Goal: Task Accomplishment & Management: Manage account settings

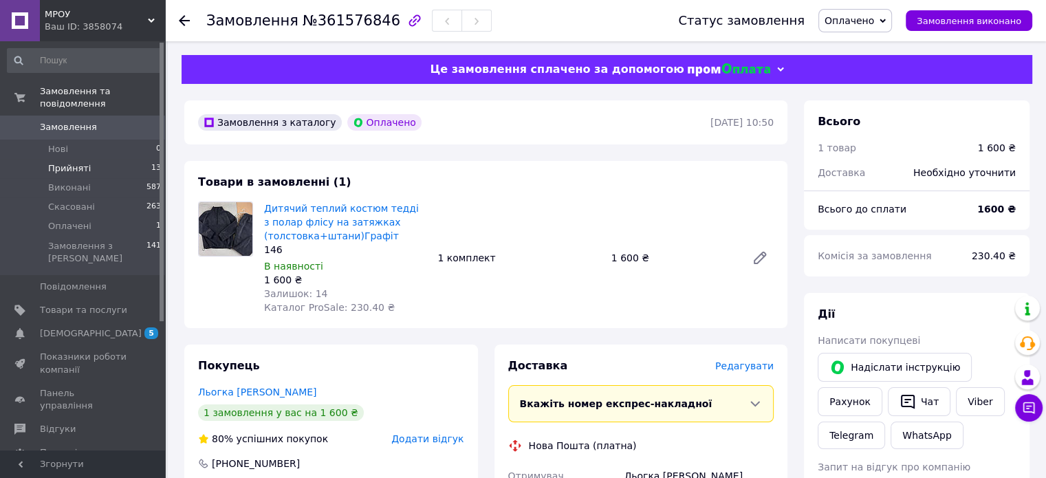
click at [83, 162] on span "Прийняті" at bounding box center [69, 168] width 43 height 12
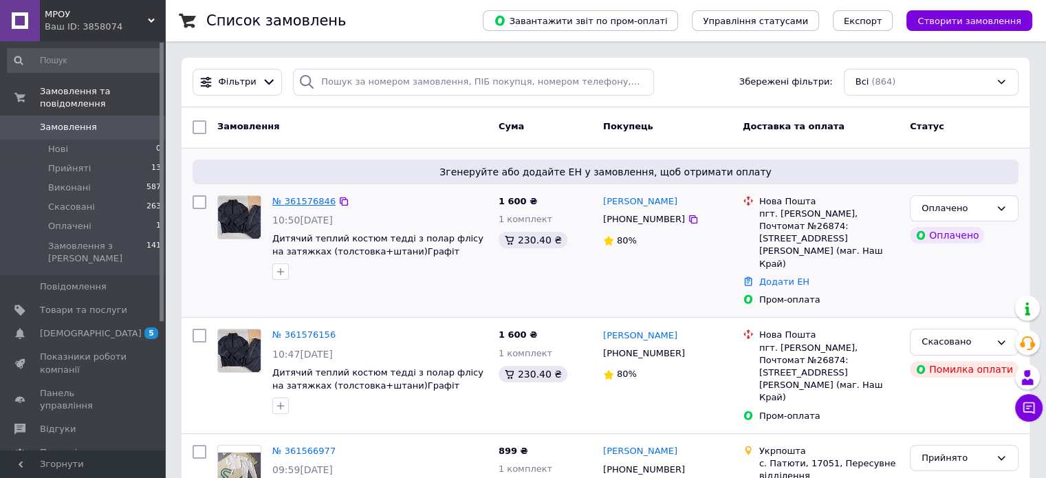
click at [312, 204] on link "№ 361576846" at bounding box center [303, 201] width 63 height 10
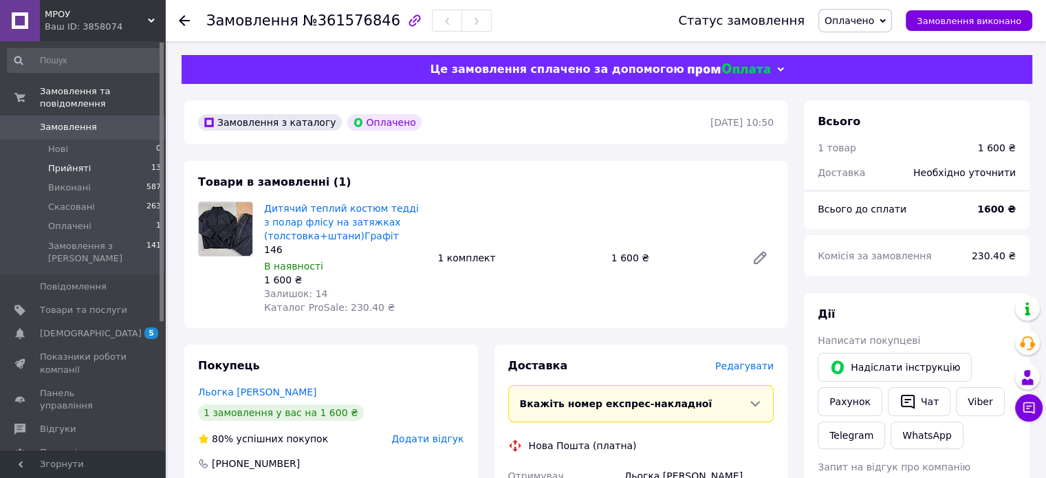
click at [83, 159] on li "Прийняті 13" at bounding box center [84, 168] width 169 height 19
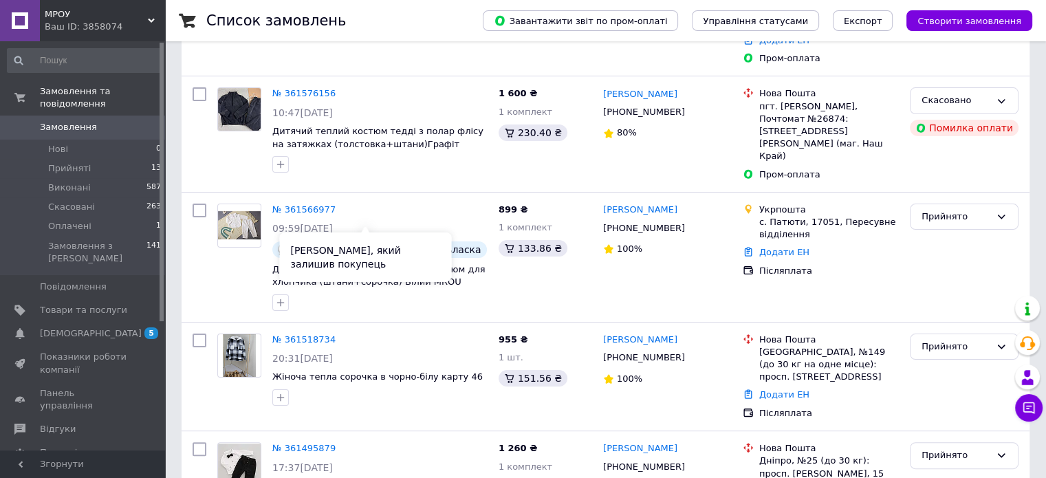
scroll to position [275, 0]
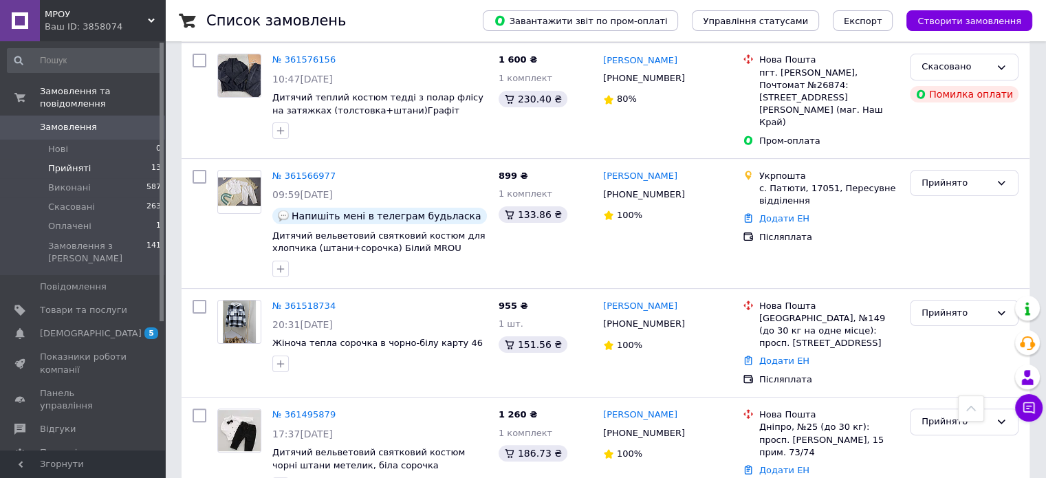
click at [73, 162] on span "Прийняті" at bounding box center [69, 168] width 43 height 12
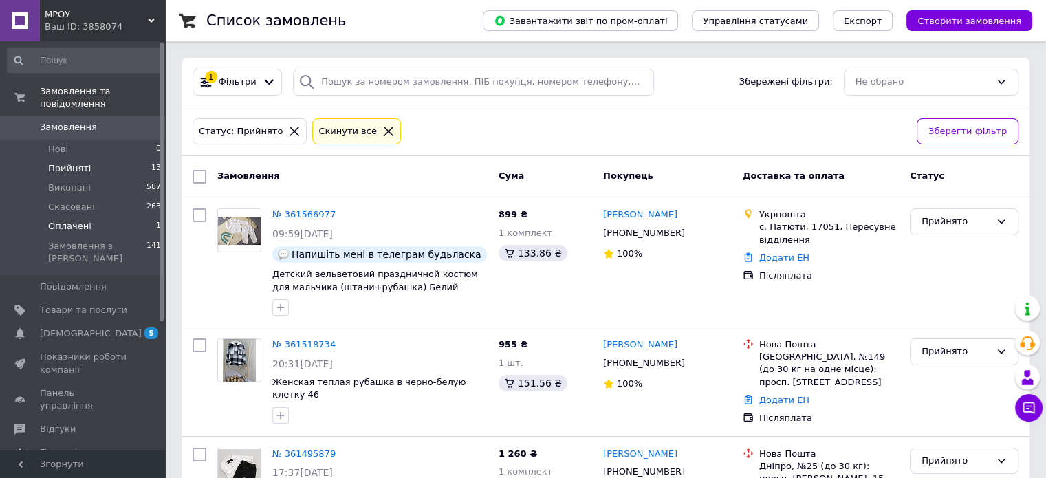
click at [93, 217] on li "Оплачені 1" at bounding box center [84, 226] width 169 height 19
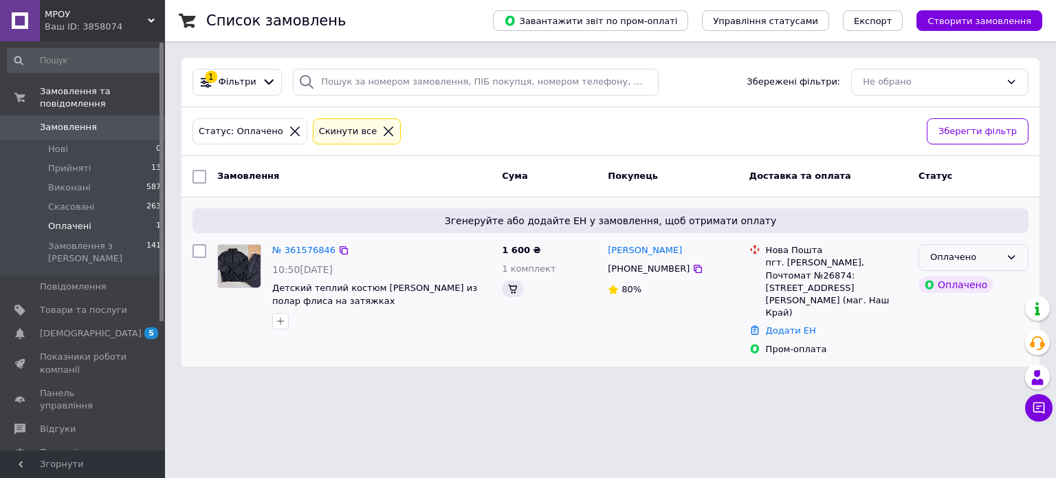
click at [987, 245] on div "Оплачено" at bounding box center [974, 257] width 110 height 27
click at [992, 276] on li "Прийнято" at bounding box center [973, 286] width 109 height 25
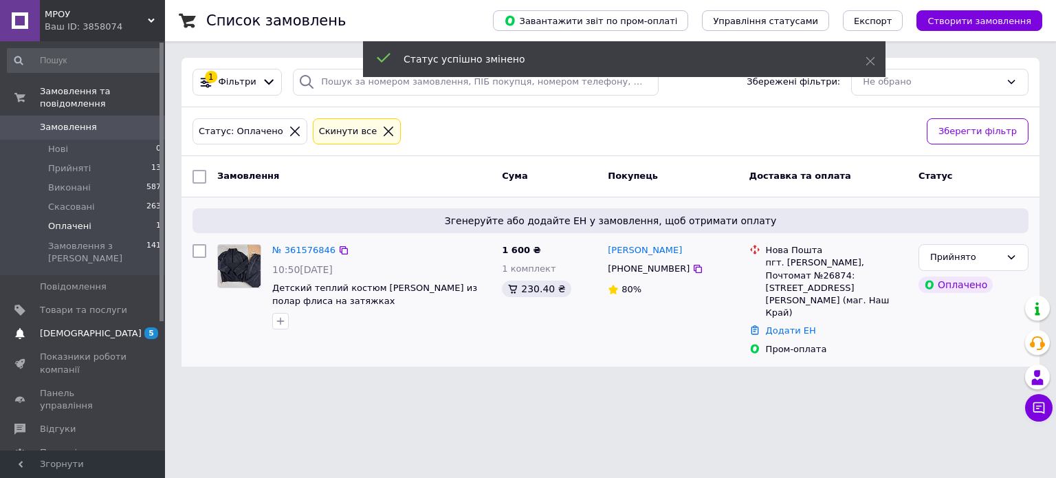
click at [124, 327] on span "[DEMOGRAPHIC_DATA]" at bounding box center [83, 333] width 87 height 12
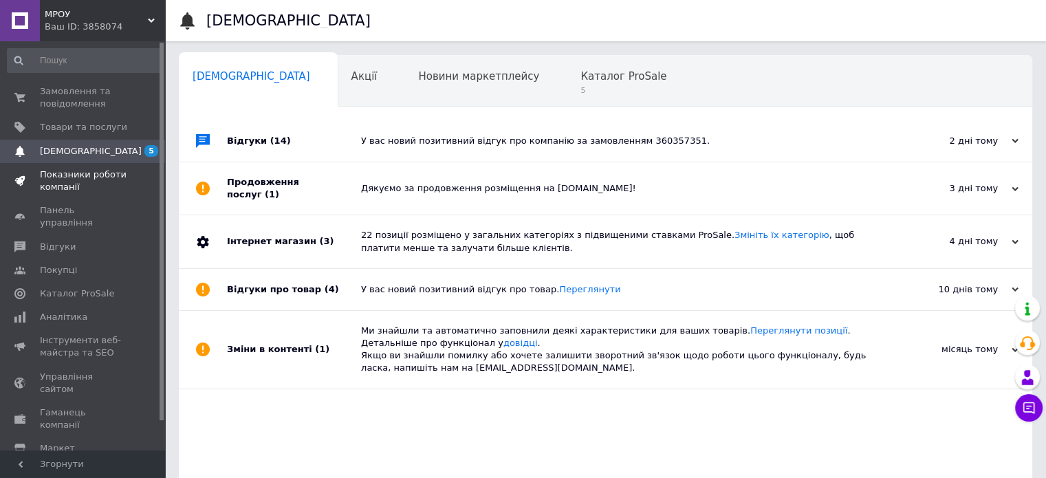
click at [50, 173] on span "Показники роботи компанії" at bounding box center [83, 180] width 87 height 25
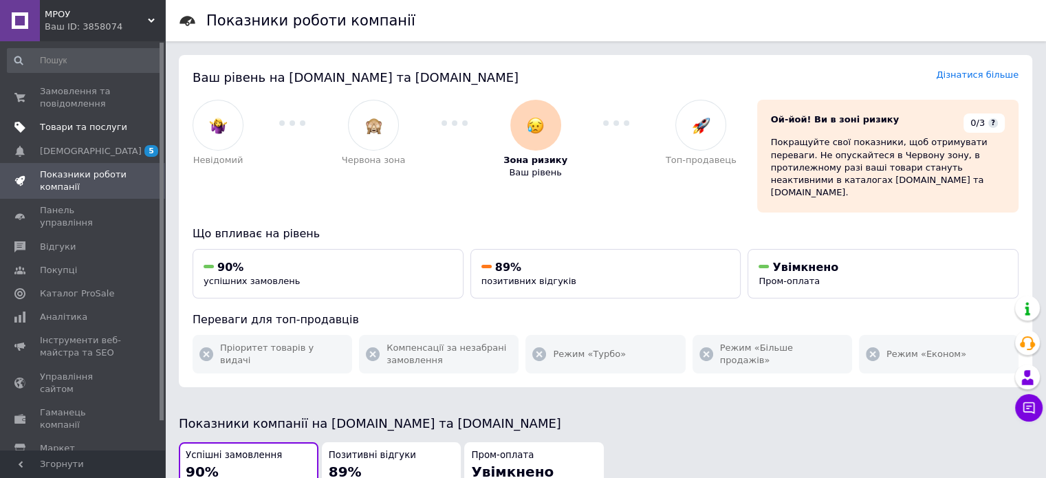
click at [63, 128] on span "Товари та послуги" at bounding box center [83, 127] width 87 height 12
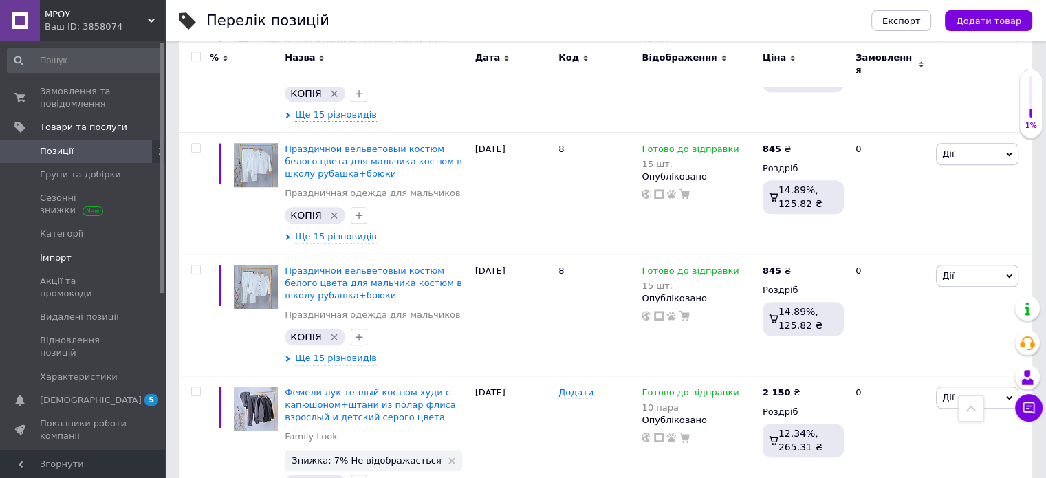
scroll to position [1169, 0]
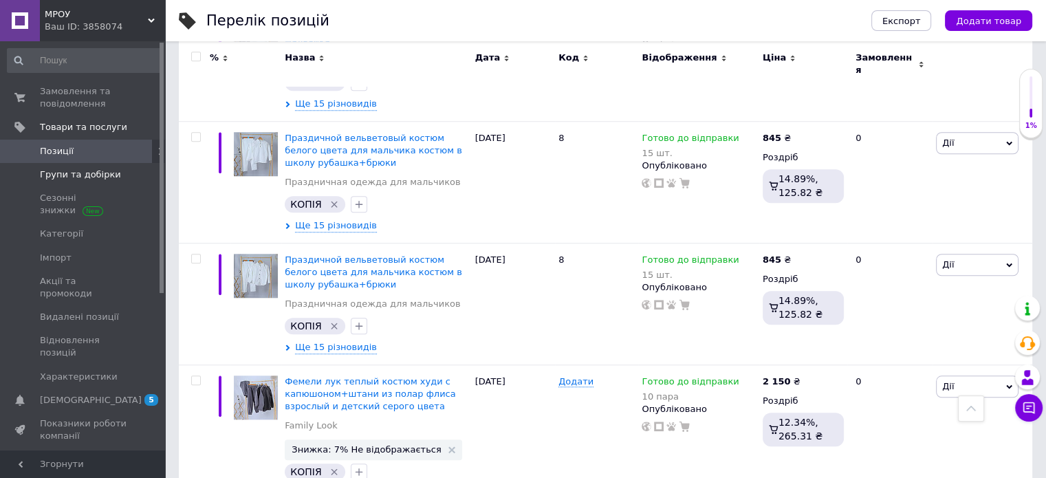
click at [112, 175] on span "Групи та добірки" at bounding box center [83, 174] width 87 height 12
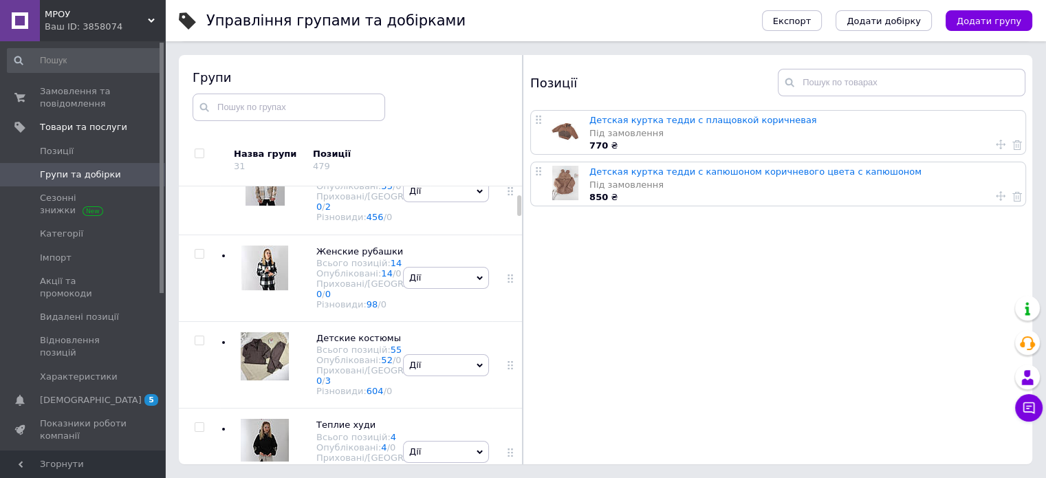
scroll to position [120, 0]
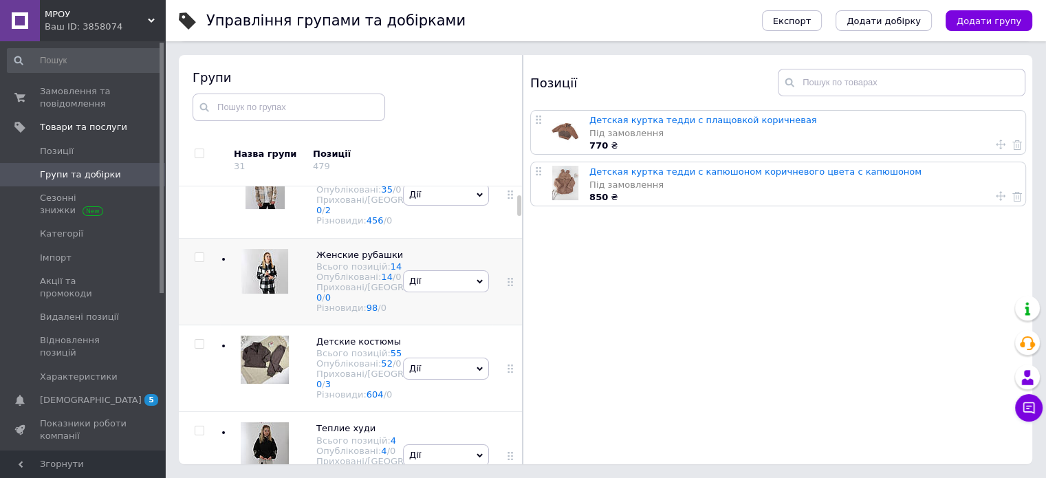
click at [410, 310] on div "[PERSON_NAME] групу Редагувати групу Додати підгрупу Додати товар Видалити групу" at bounding box center [445, 281] width 93 height 87
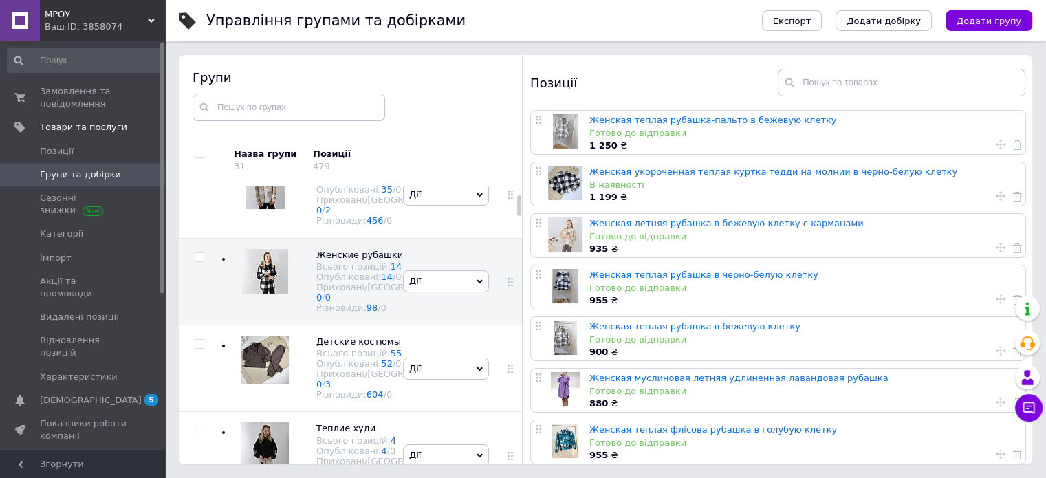
click at [752, 120] on link "Женская теплая рубашка-пальто в бежевую клетку" at bounding box center [712, 120] width 247 height 10
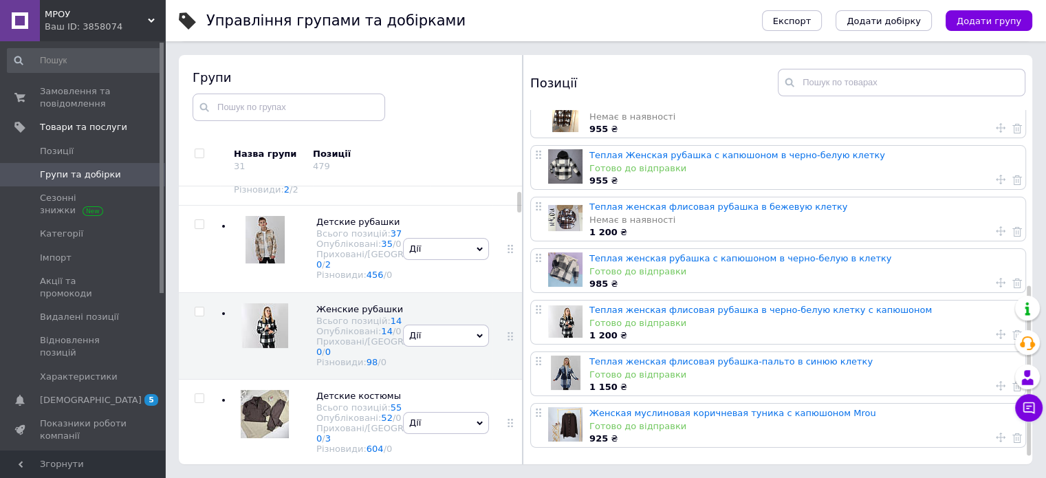
scroll to position [381, 0]
click at [721, 305] on link "Теплая женская флисовая рубашка в черно-белую клетку с капюшоном" at bounding box center [760, 310] width 342 height 10
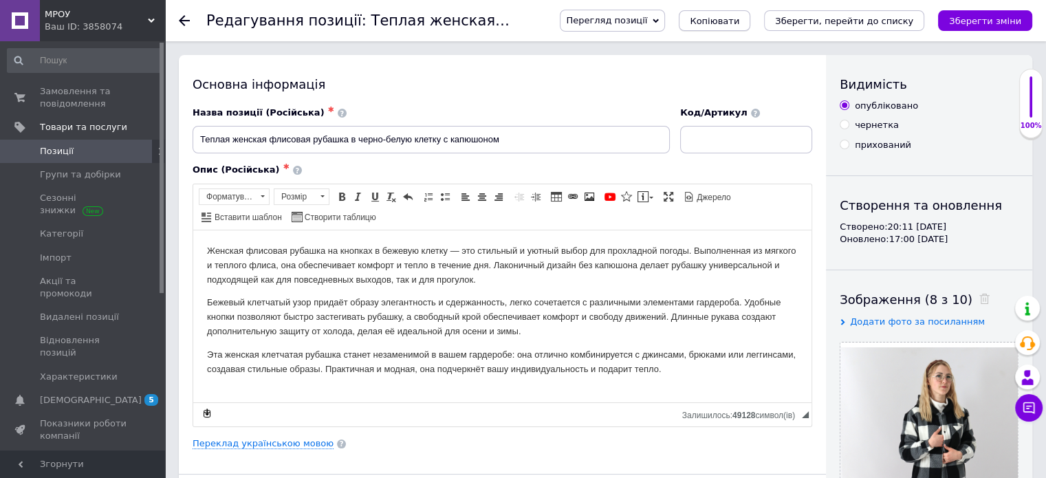
click at [739, 23] on span "Копіювати" at bounding box center [715, 21] width 50 height 10
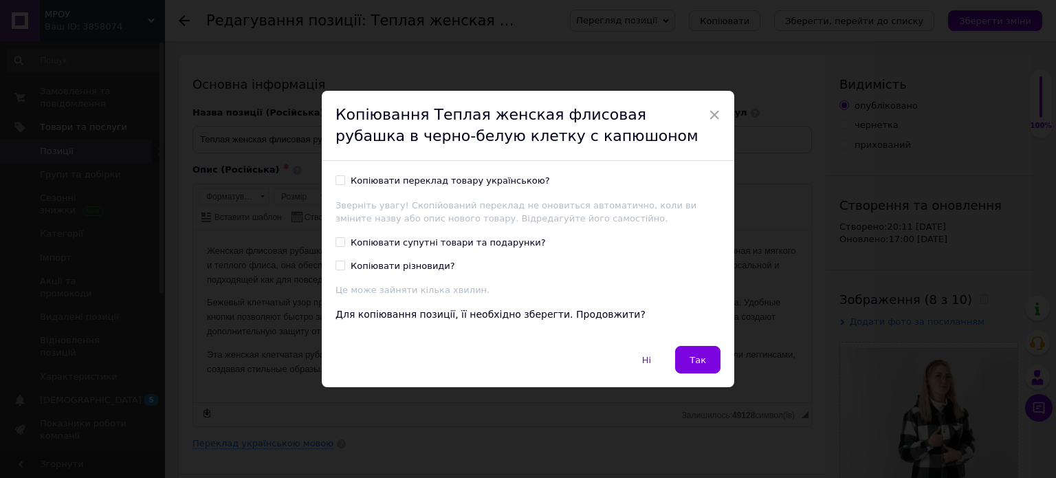
click at [338, 183] on input "Копіювати переклад товару українською?" at bounding box center [340, 179] width 9 height 9
checkbox input "true"
click at [708, 360] on button "Так" at bounding box center [697, 360] width 45 height 28
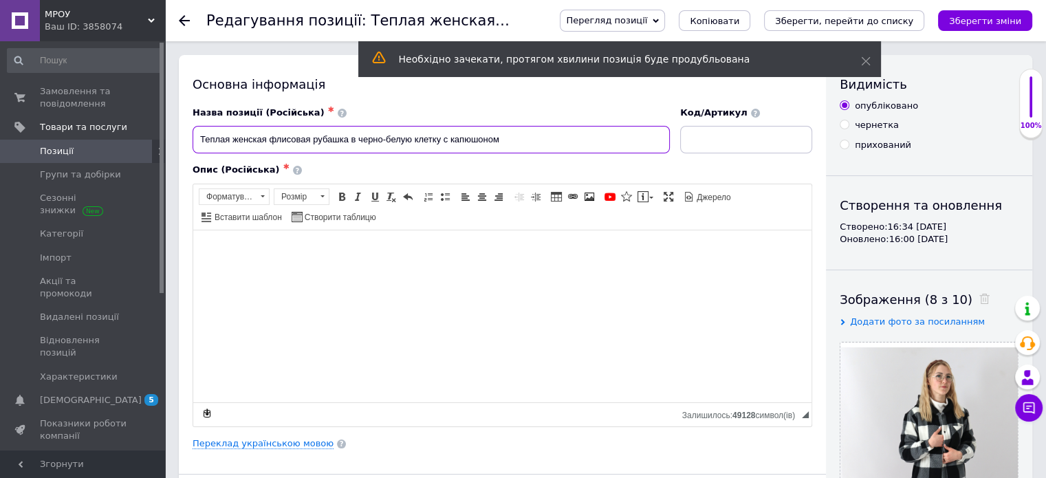
drag, startPoint x: 410, startPoint y: 133, endPoint x: 355, endPoint y: 143, distance: 56.0
click at [355, 143] on input "Теплая женская флисовая рубашка в черно-белую клетку с капюшоном" at bounding box center [431, 140] width 477 height 28
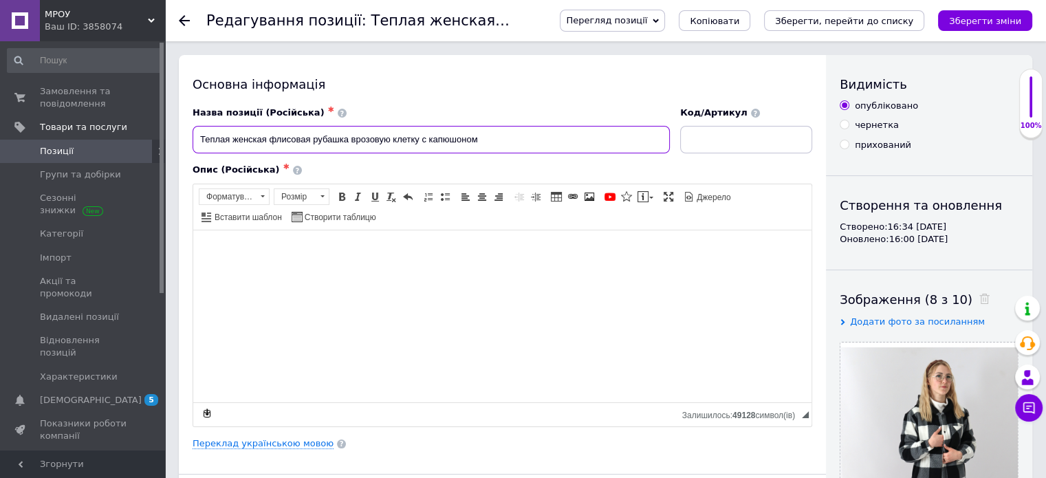
drag, startPoint x: 355, startPoint y: 137, endPoint x: 346, endPoint y: 160, distance: 25.0
click at [354, 141] on input "Теплая женская флисовая рубашка врозовую клетку с капюшоном" at bounding box center [431, 140] width 477 height 28
type input "Теплая женская флисовая рубашка врозовую клетку с капюшоном"
click at [107, 155] on span "Позиції" at bounding box center [83, 151] width 87 height 12
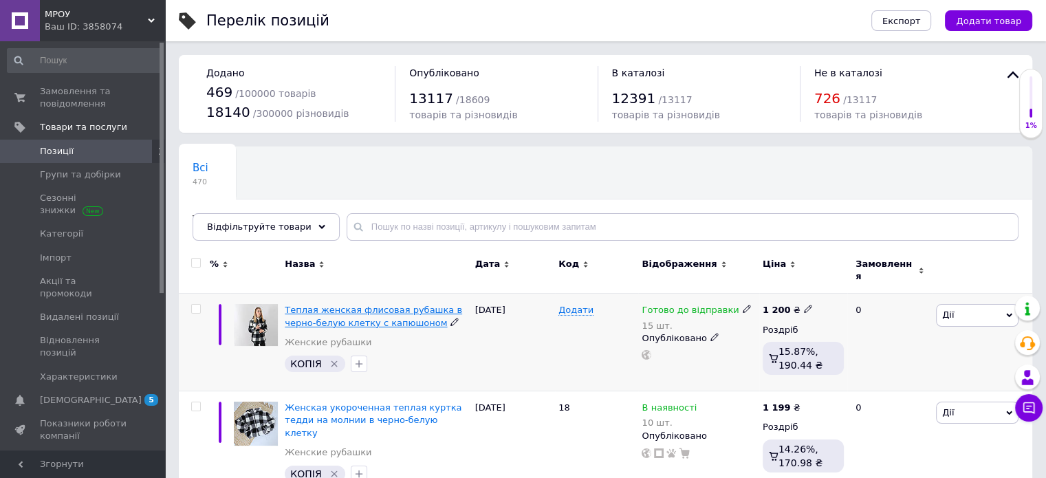
click at [315, 305] on span "Теплая женская флисовая рубашка в черно-белую клетку с капюшоном" at bounding box center [373, 316] width 177 height 23
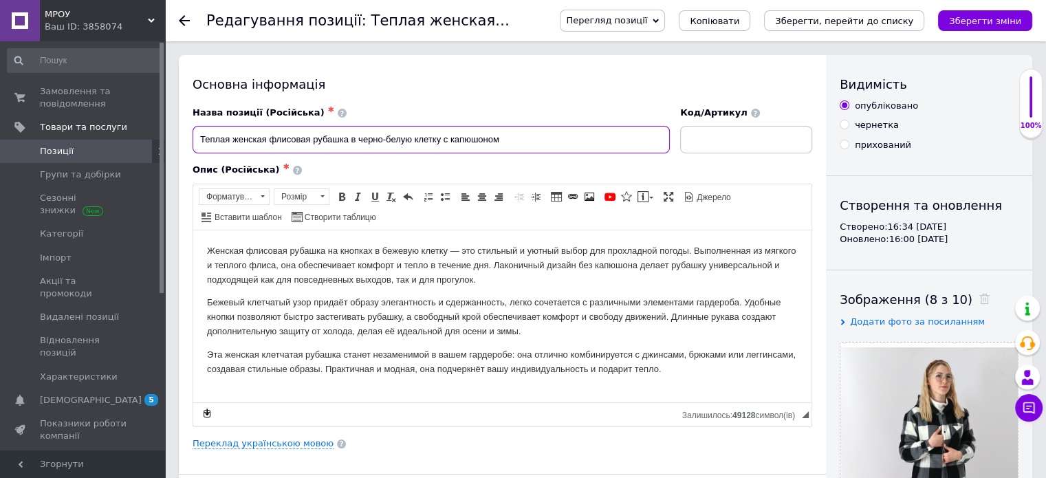
drag, startPoint x: 410, startPoint y: 140, endPoint x: 358, endPoint y: 145, distance: 52.5
click at [358, 145] on input "Теплая женская флисовая рубашка в черно-белую клетку с капюшоном" at bounding box center [431, 140] width 477 height 28
click at [347, 130] on input "Теплая женская флисовая рубашка в розову клетку с капюшоном" at bounding box center [431, 140] width 477 height 28
type input "Теплая женская флисовая рубашка-пальто в розову клетку с капюшоном"
click at [237, 439] on link "Переклад українською мовою" at bounding box center [263, 443] width 141 height 11
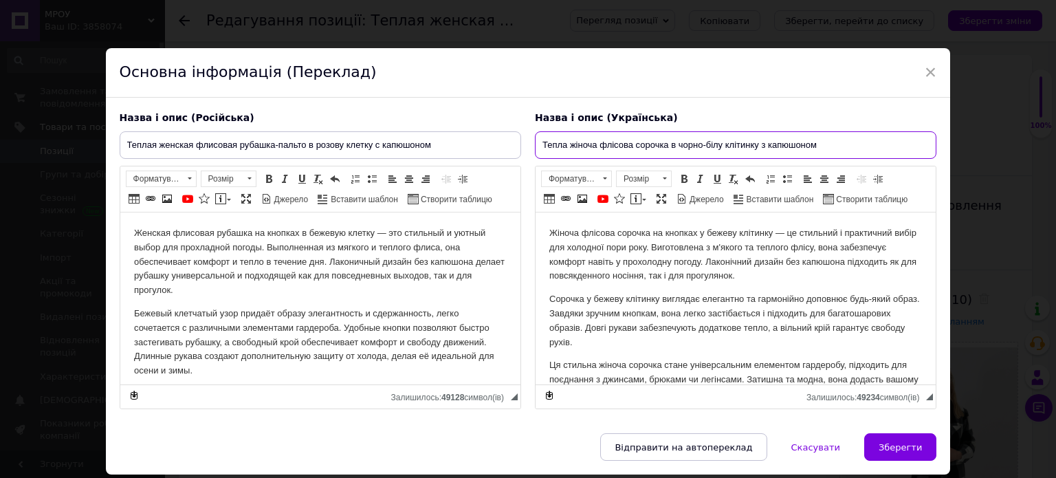
drag, startPoint x: 720, startPoint y: 144, endPoint x: 679, endPoint y: 146, distance: 41.3
click at [679, 146] on input "Тепла жіноча флісова сорочка в чорно-білу клітинку з капюшоном" at bounding box center [736, 145] width 402 height 28
click at [678, 146] on input "Тепла жіноча флісова сорочка в чорно-білу клітинку з капюшоном" at bounding box center [736, 145] width 402 height 28
drag, startPoint x: 718, startPoint y: 142, endPoint x: 703, endPoint y: 145, distance: 15.4
click at [703, 145] on input "Тепла жіноча флісова сорочка в чорно-білу клітинку з капюшоном" at bounding box center [736, 145] width 402 height 28
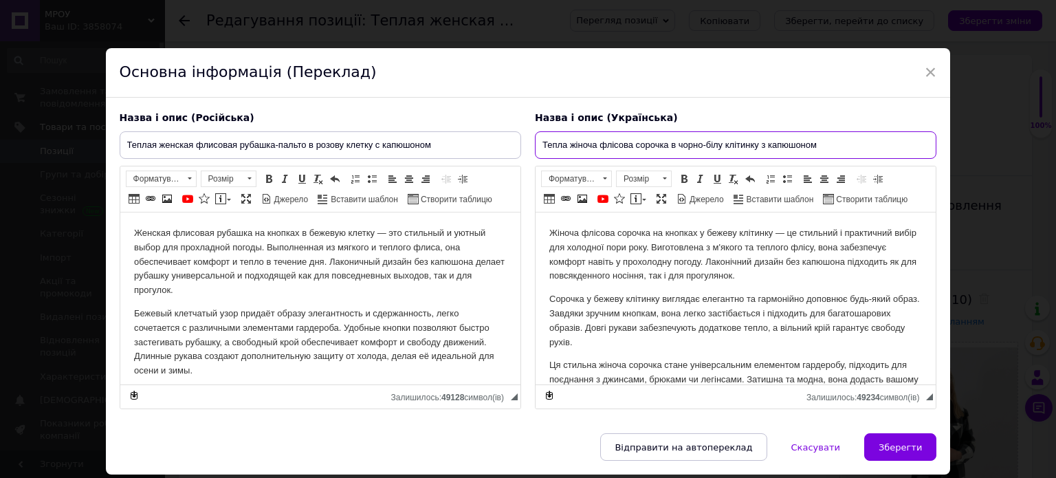
drag, startPoint x: 719, startPoint y: 145, endPoint x: 677, endPoint y: 146, distance: 41.9
click at [677, 146] on input "Тепла жіноча флісова сорочка в чорно-білу клітинку з капюшоном" at bounding box center [736, 145] width 402 height 28
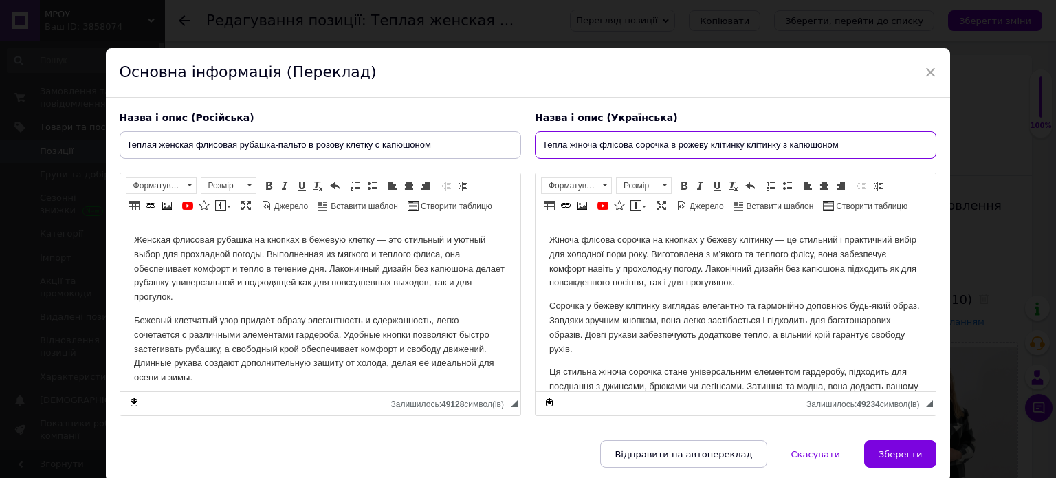
click at [665, 137] on input "Тепла жіноча флісова сорочка в рожеву клітинку клітинку з капюшоном" at bounding box center [736, 145] width 402 height 28
type input "Тепла жіноча флісова сорочка-пальто в рожеву клітинку клітинку з капюшоном"
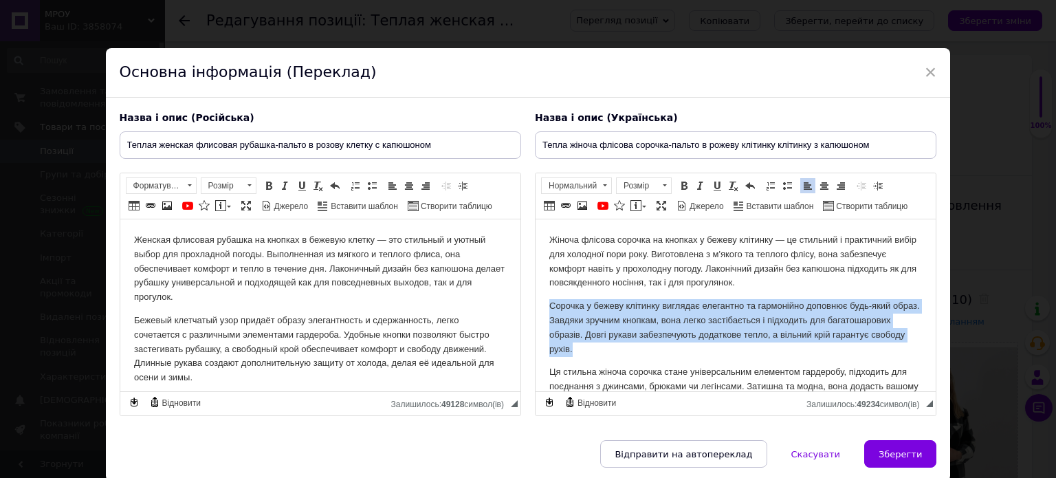
drag, startPoint x: 547, startPoint y: 300, endPoint x: 664, endPoint y: 352, distance: 127.8
click at [663, 353] on html "Жіноча флісова сорочка на кнопках у бежеву клітинку — це стильний і практичний …" at bounding box center [735, 320] width 400 height 203
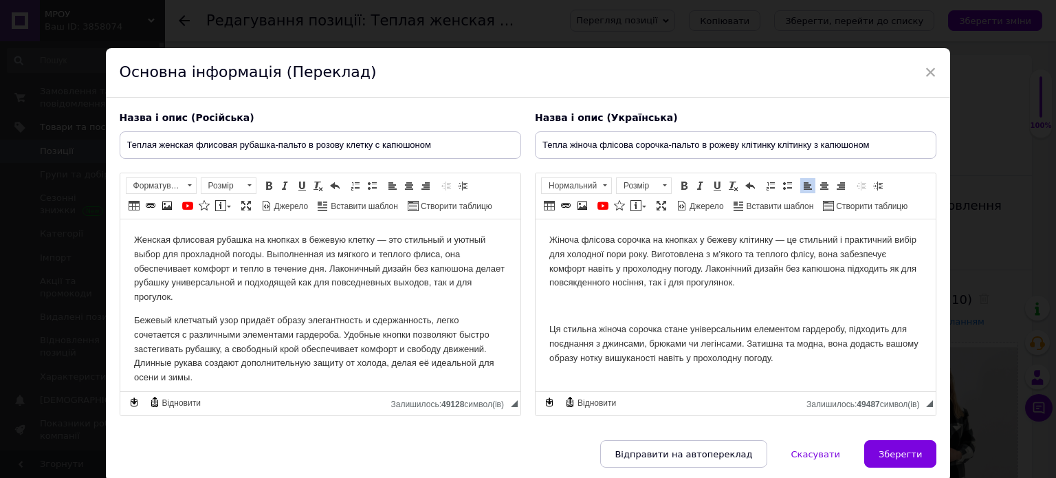
click at [714, 238] on p "Жіноча флісова сорочка на кнопках у бежеву клітинку — це стильний і практичний …" at bounding box center [735, 261] width 373 height 57
click at [322, 243] on p "Женская флисовая рубашка на кнопках в бежевую клетку — это стильный и уютный вы…" at bounding box center [319, 269] width 373 height 72
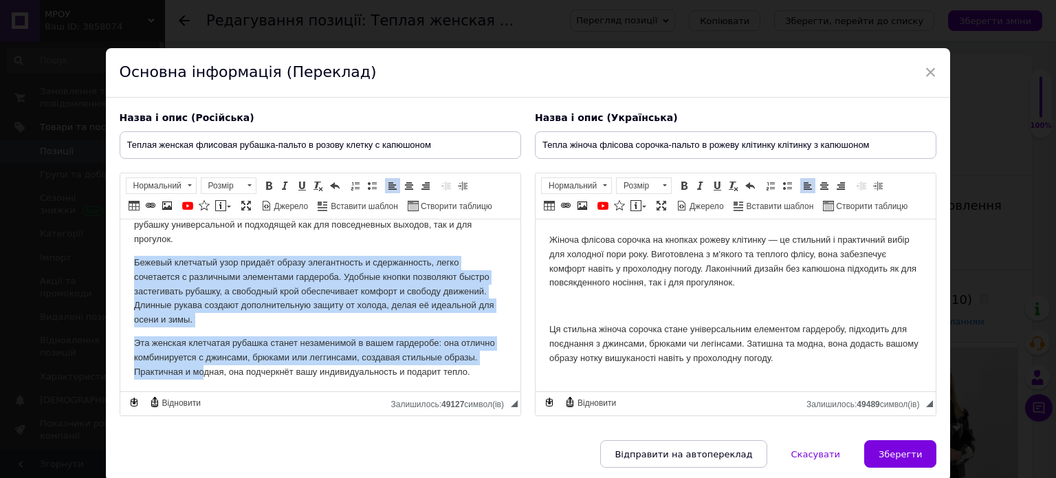
scroll to position [59, 0]
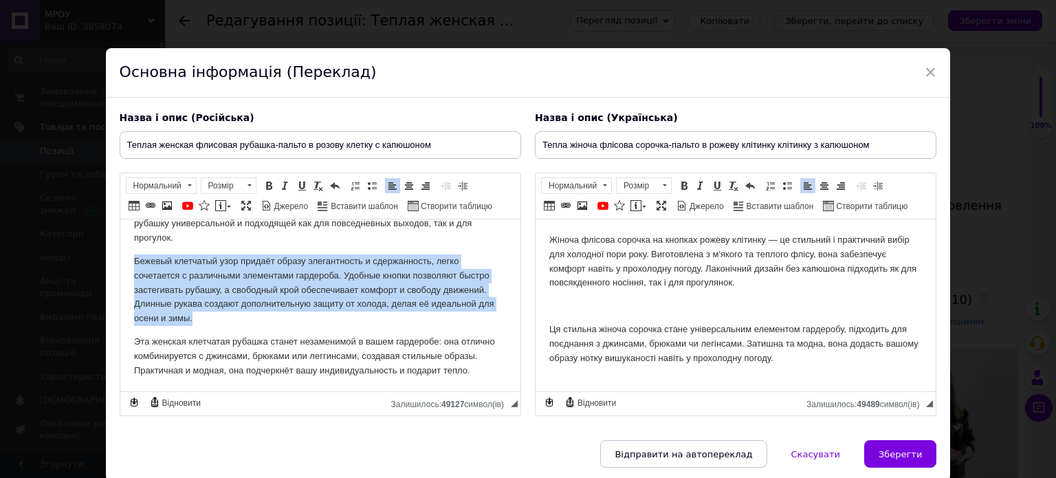
drag, startPoint x: 132, startPoint y: 323, endPoint x: 205, endPoint y: 324, distance: 72.9
click at [205, 324] on html "Женская флисовая рубашка на кнопках в роззовую клетку — это стильный и уютный в…" at bounding box center [320, 275] width 400 height 231
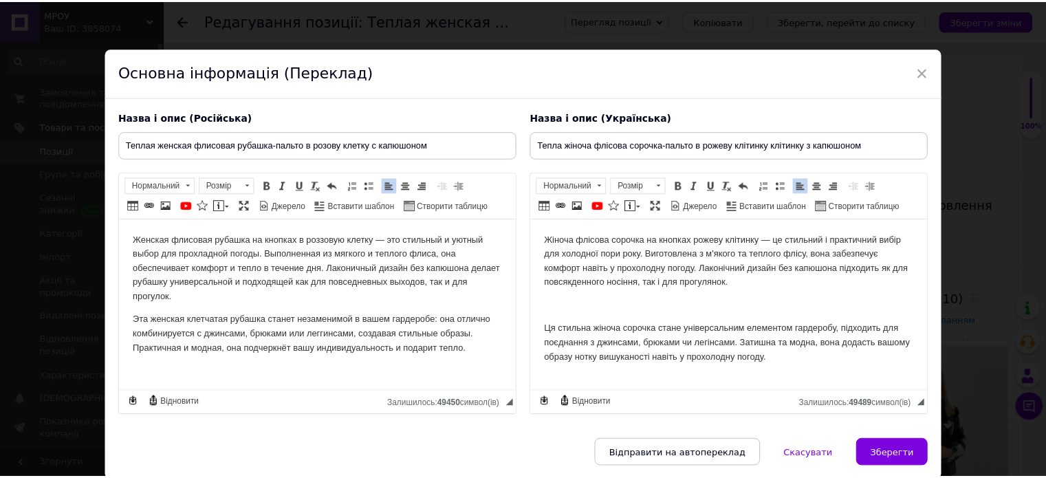
scroll to position [50, 0]
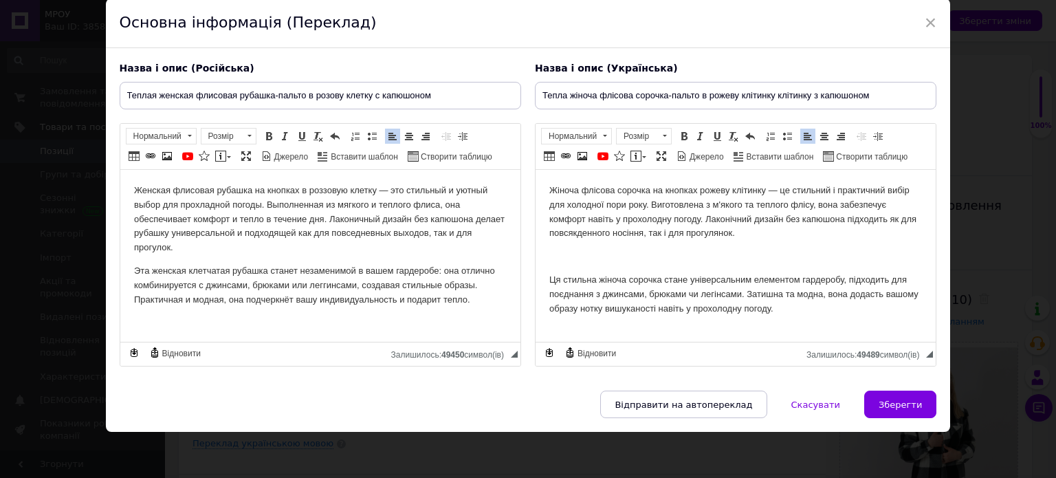
click at [620, 241] on body "Жіноча флісова сорочка на кнопках рожеву клітинку — це стильний і практичний ви…" at bounding box center [735, 250] width 373 height 132
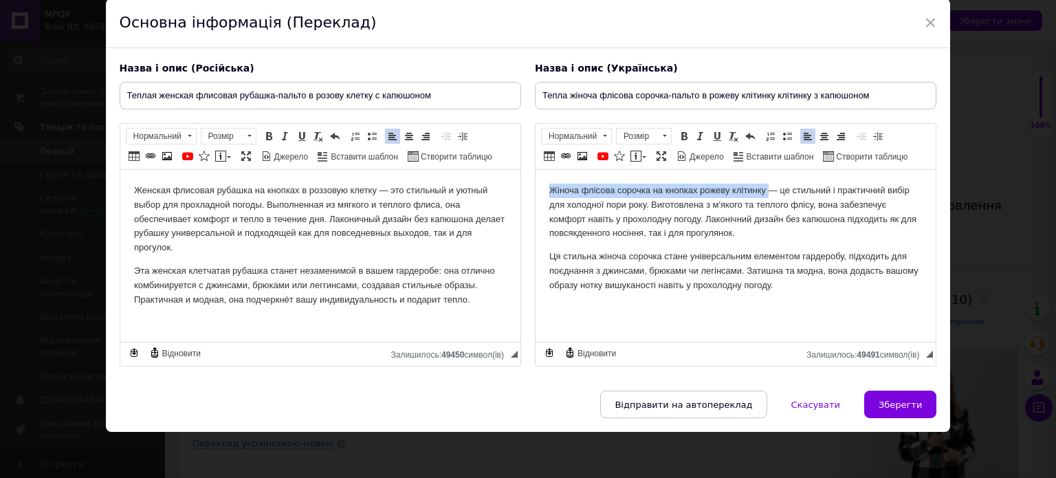
drag, startPoint x: 547, startPoint y: 186, endPoint x: 768, endPoint y: 187, distance: 220.7
click at [768, 187] on html "Жіноча флісова сорочка на кнопках рожеву клітинку — це стильний і практичний ви…" at bounding box center [735, 238] width 400 height 137
click at [683, 133] on span at bounding box center [684, 136] width 11 height 11
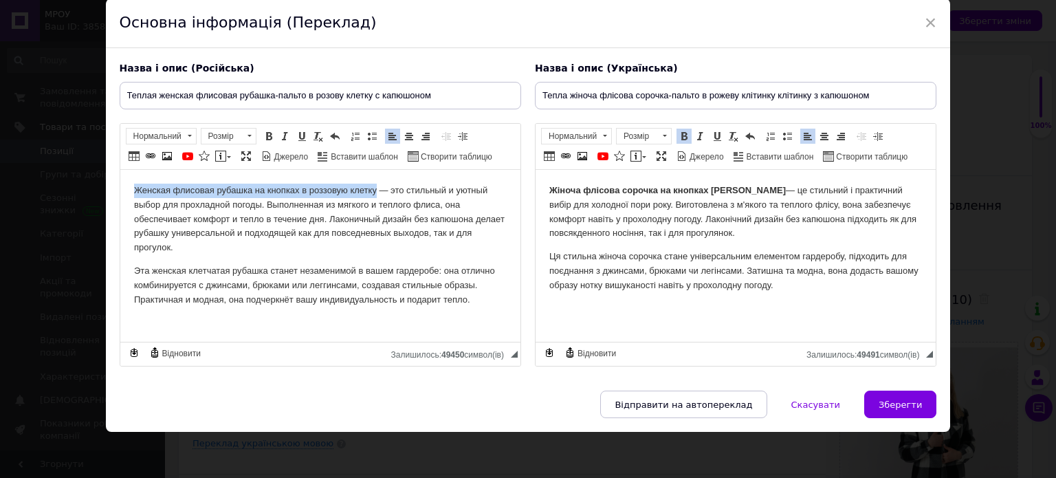
drag, startPoint x: 127, startPoint y: 188, endPoint x: 377, endPoint y: 188, distance: 250.3
click at [376, 188] on html "Женская флисовая рубашка на кнопках в роззовую клетку — это стильный и уютный в…" at bounding box center [320, 245] width 400 height 151
click at [270, 139] on span at bounding box center [268, 136] width 11 height 11
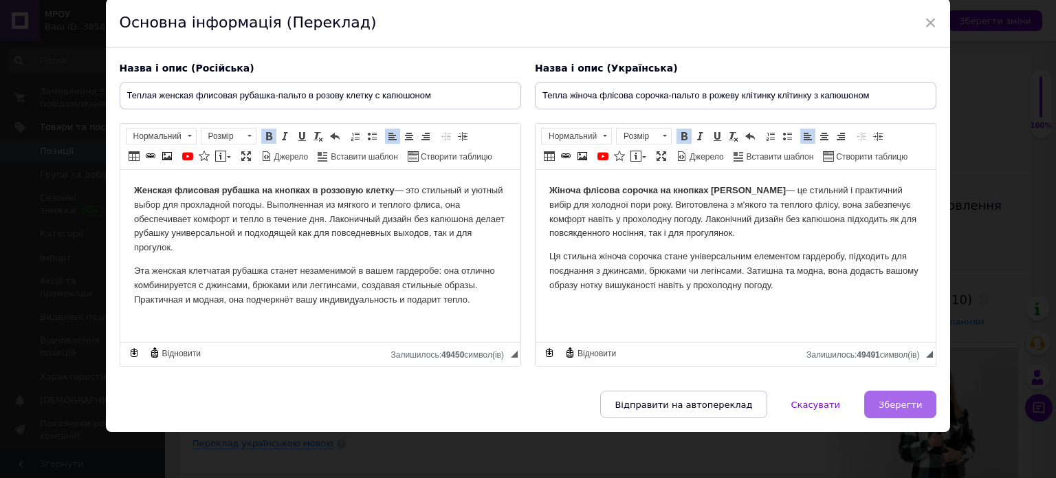
click at [895, 403] on span "Зберегти" at bounding box center [900, 404] width 43 height 10
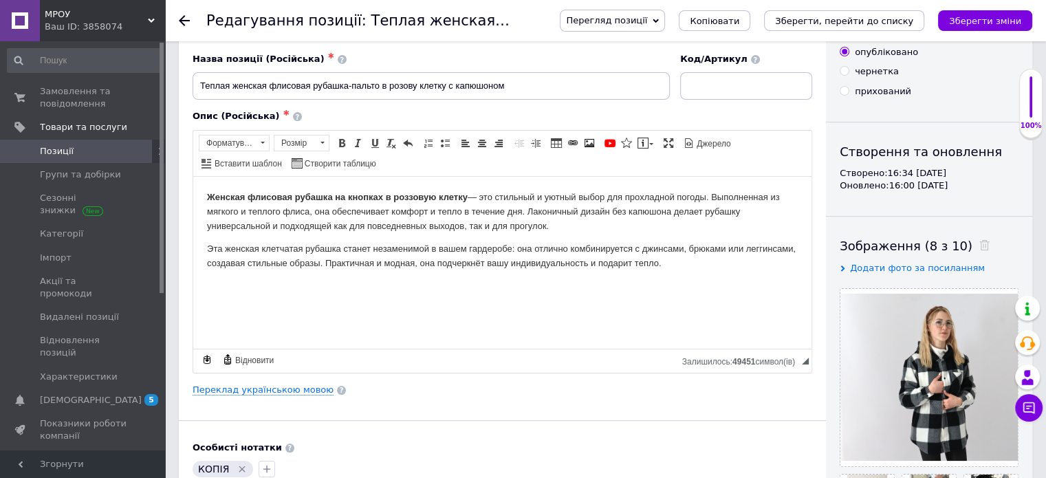
scroll to position [138, 0]
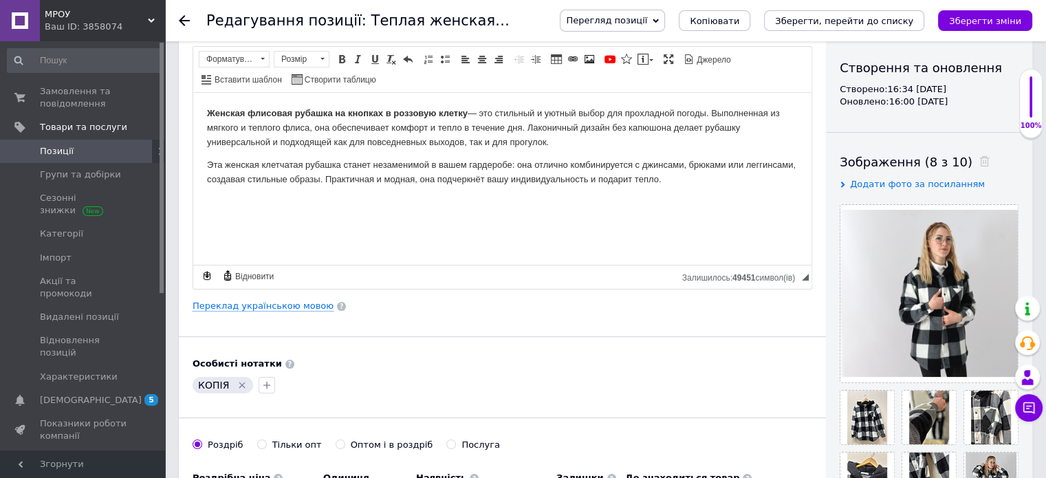
click at [409, 107] on p "Женская флисовая рубашка на кнопках в роззовую клетку — это стильный и уютный в…" at bounding box center [502, 127] width 591 height 43
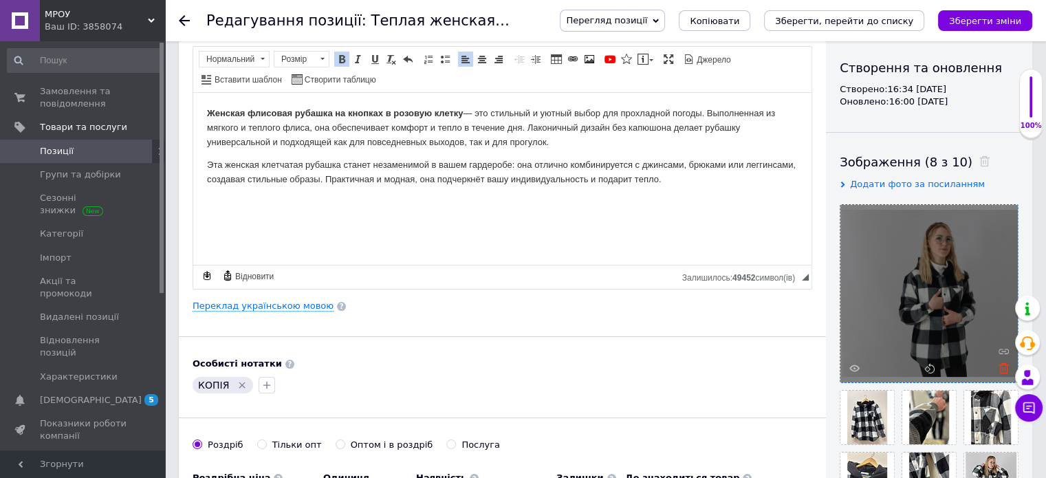
click at [1003, 368] on icon at bounding box center [1003, 368] width 10 height 10
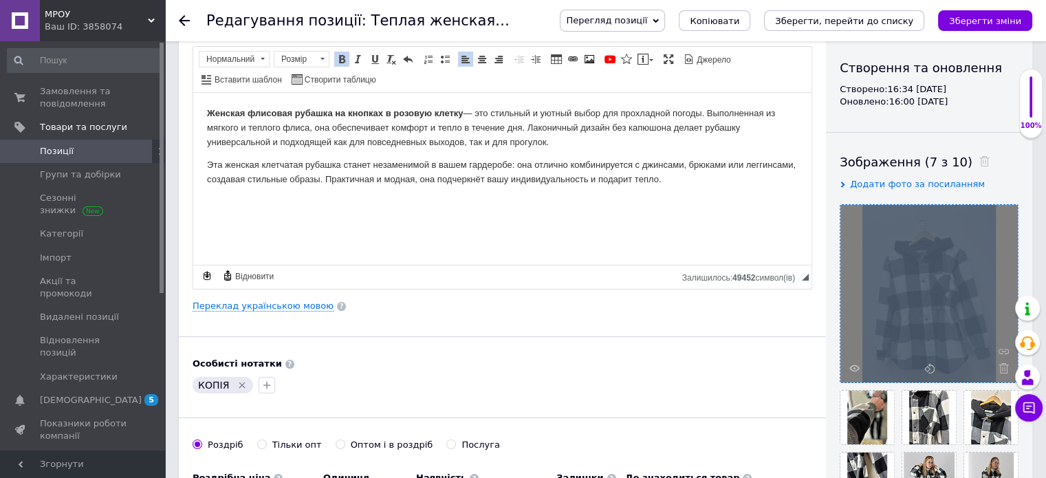
click at [1003, 368] on div at bounding box center [928, 293] width 177 height 177
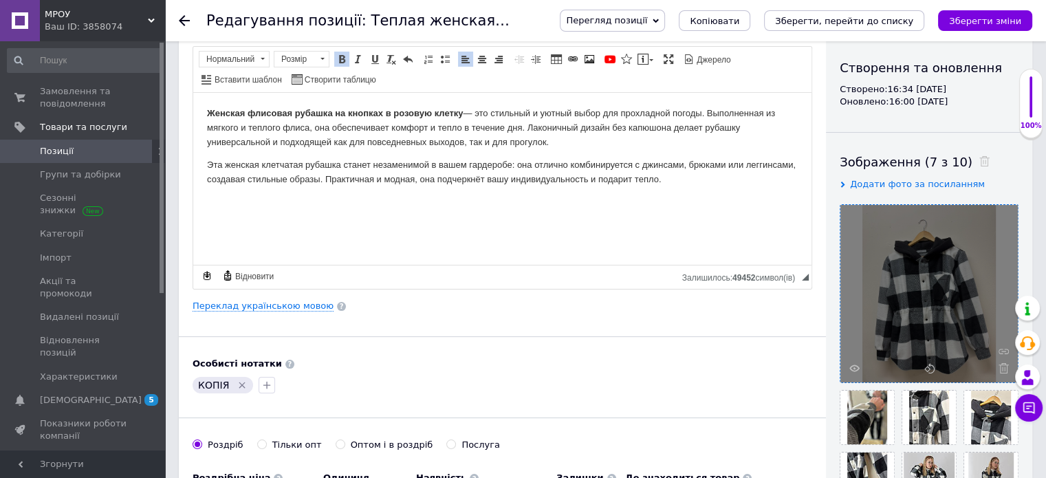
click at [1003, 368] on icon at bounding box center [1003, 368] width 10 height 10
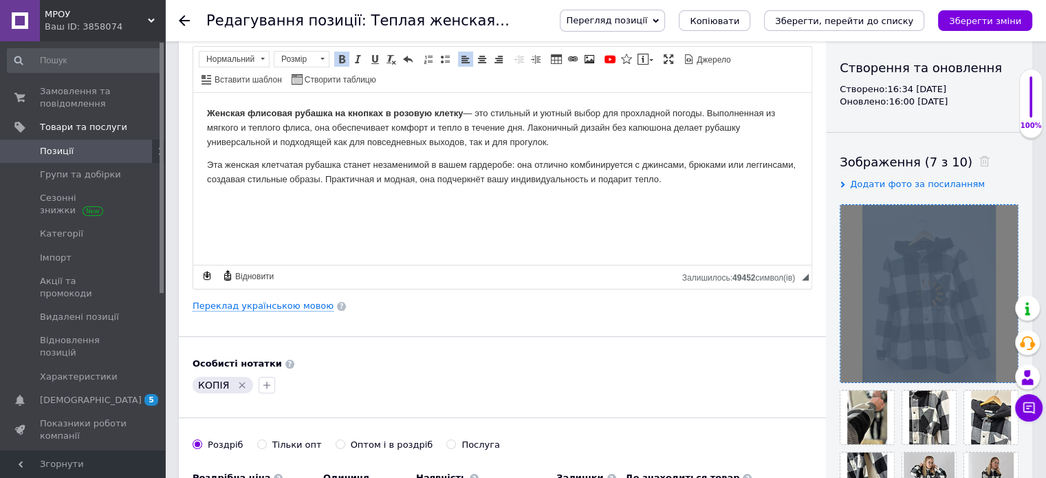
click at [1003, 368] on div at bounding box center [928, 293] width 177 height 177
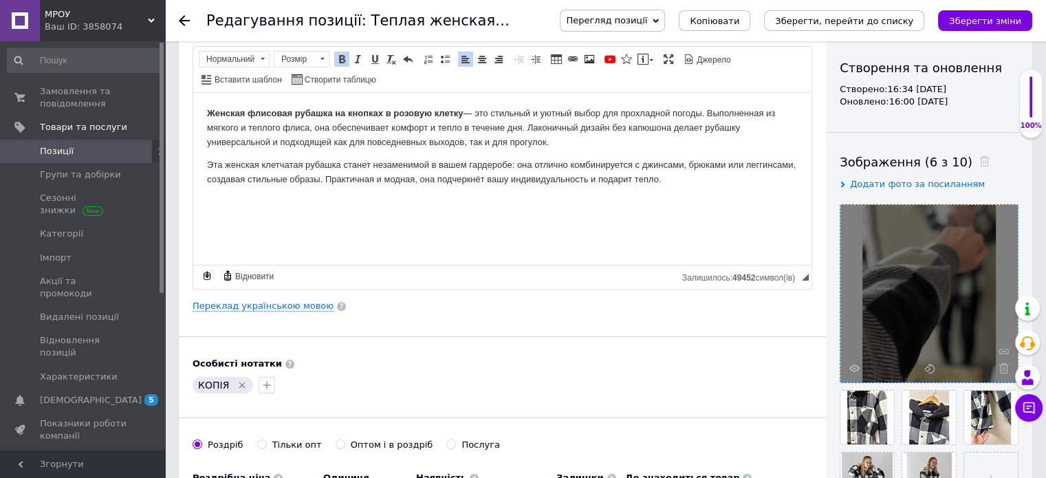
click at [1003, 368] on icon at bounding box center [1003, 368] width 10 height 10
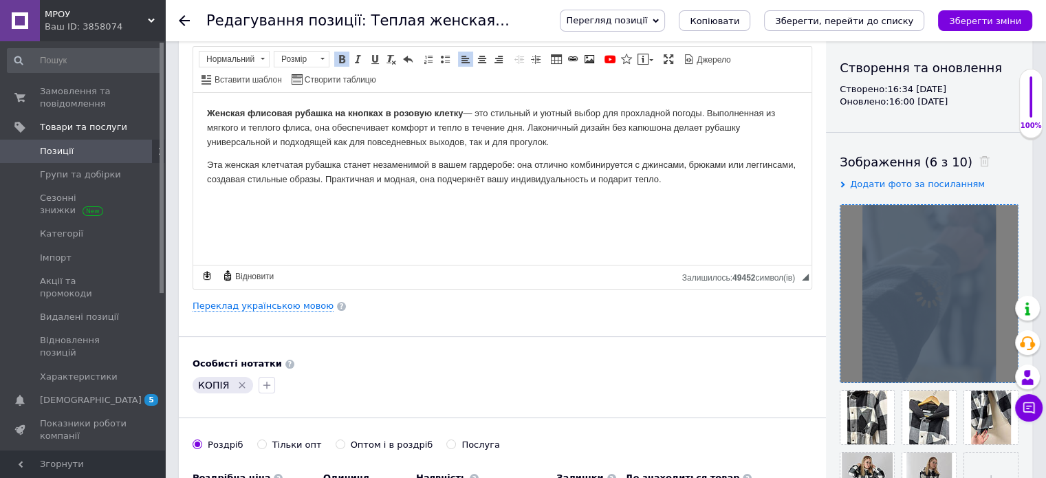
click at [1003, 368] on div at bounding box center [928, 293] width 177 height 177
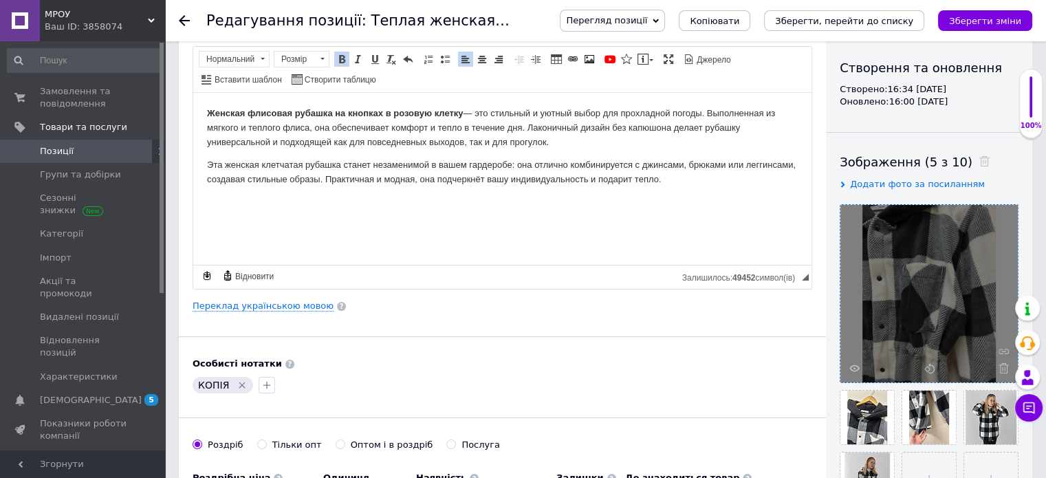
click at [1003, 368] on icon at bounding box center [1003, 368] width 10 height 10
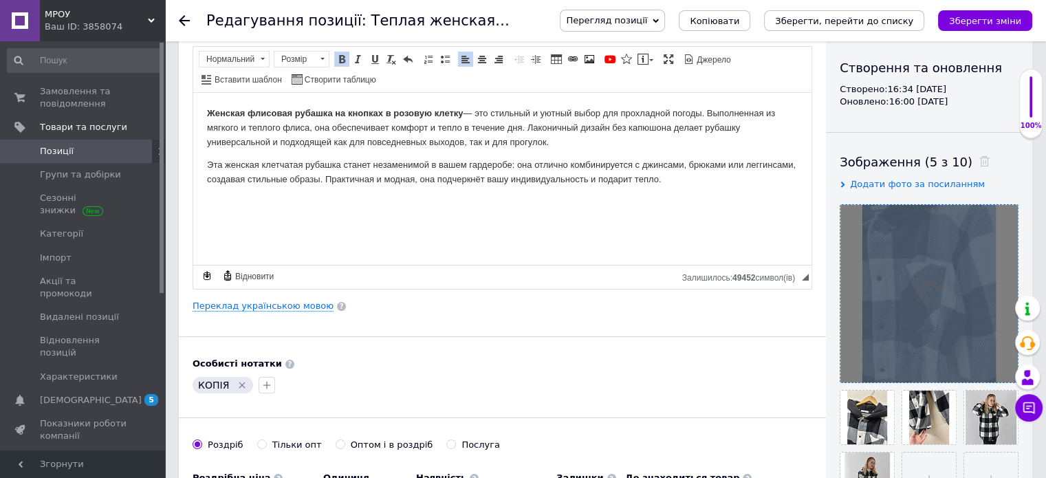
click at [1003, 368] on div at bounding box center [928, 293] width 177 height 177
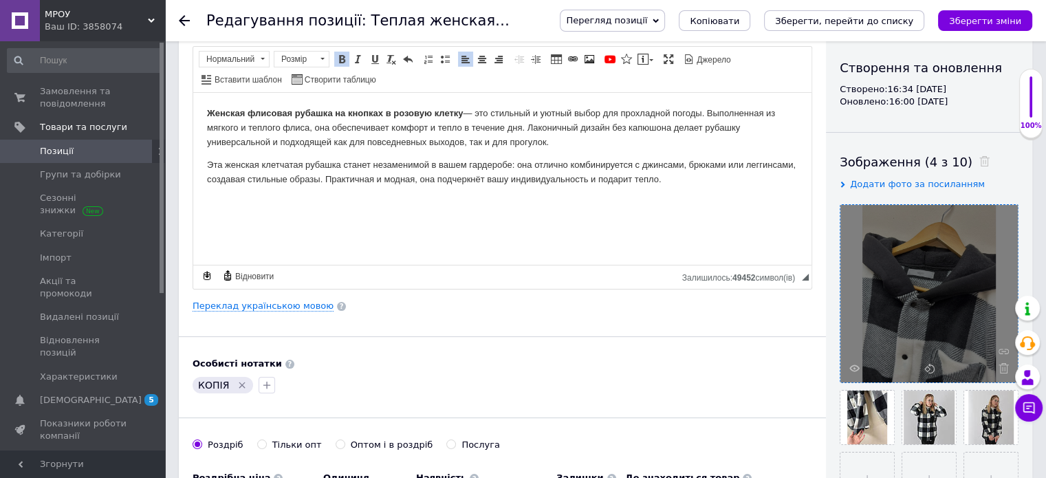
click at [1003, 368] on icon at bounding box center [1003, 368] width 10 height 10
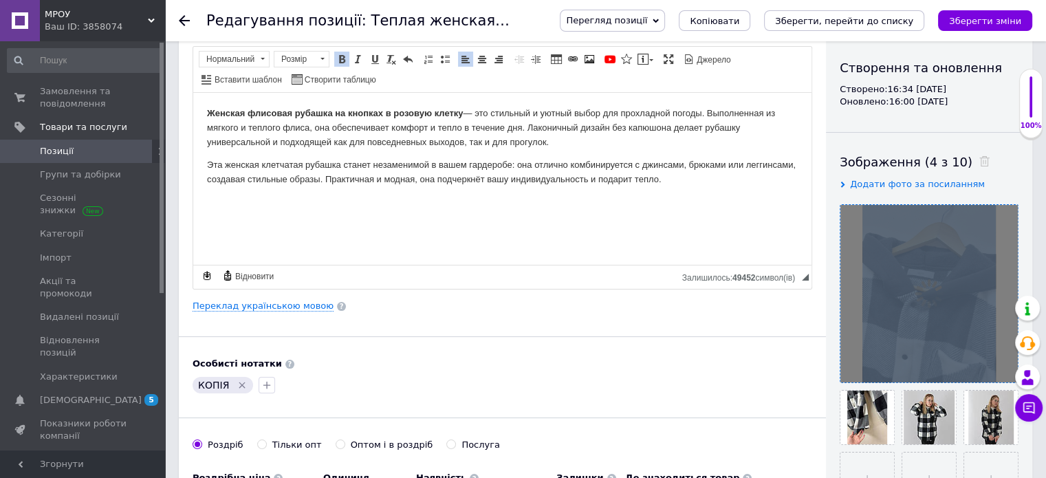
click at [1003, 368] on div at bounding box center [928, 293] width 177 height 177
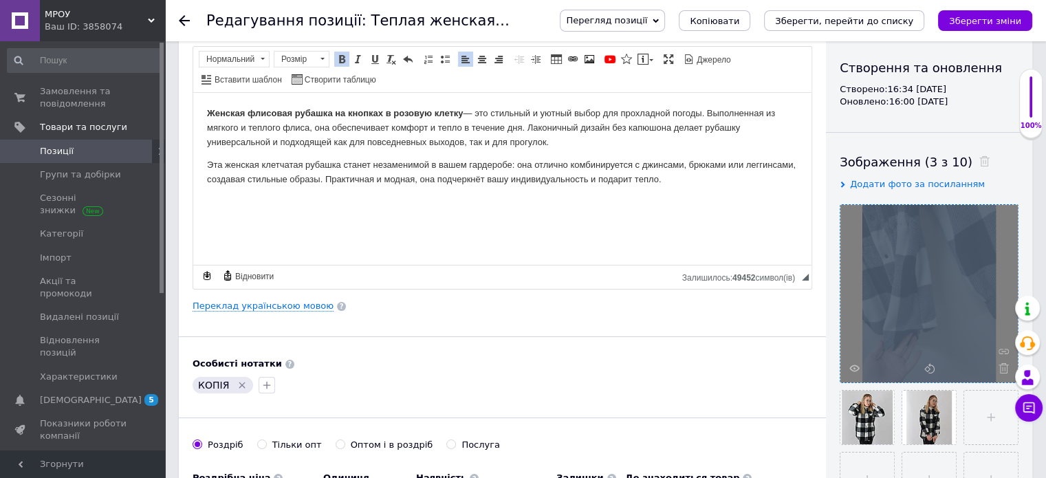
click at [1003, 368] on icon at bounding box center [1003, 368] width 10 height 10
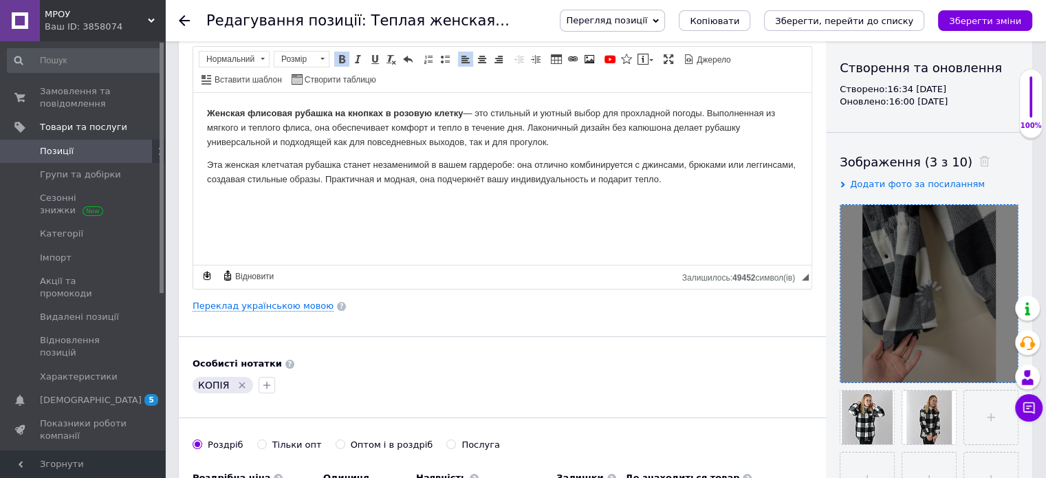
click at [1003, 368] on div at bounding box center [928, 293] width 177 height 177
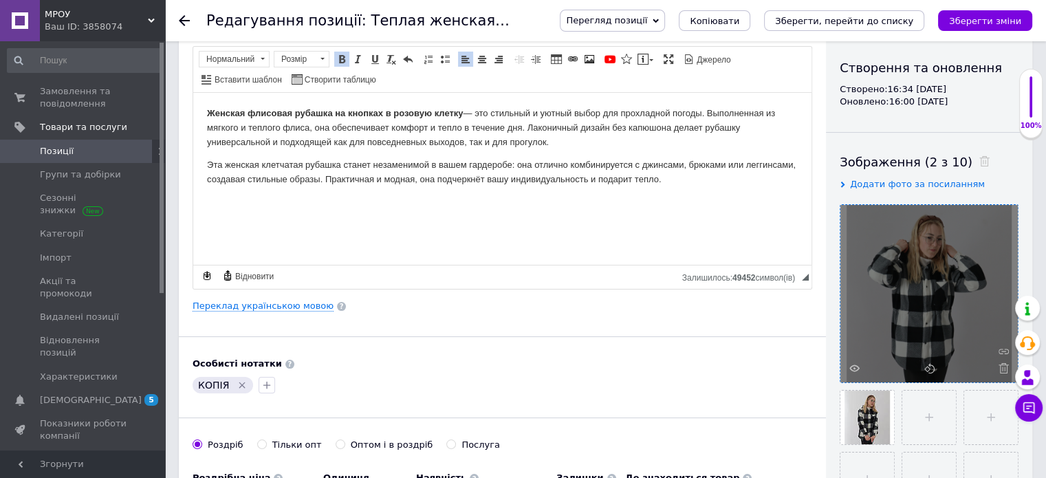
click at [1003, 368] on icon at bounding box center [1003, 368] width 10 height 10
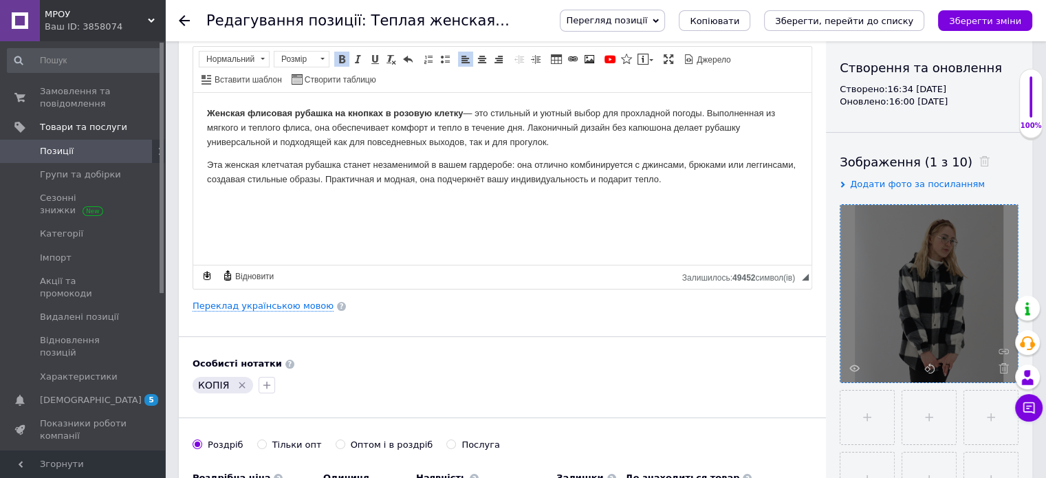
click at [1003, 368] on icon at bounding box center [1003, 368] width 10 height 10
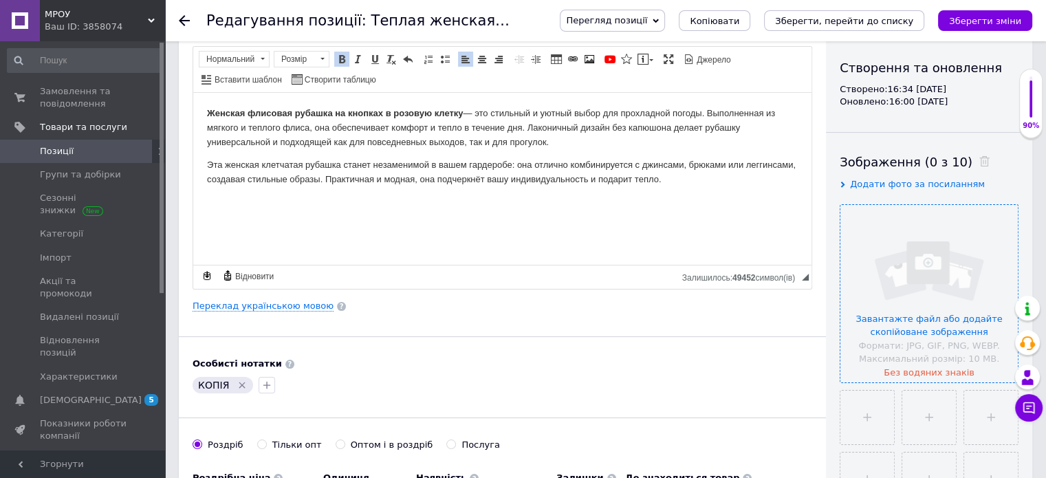
click at [952, 283] on input "file" at bounding box center [928, 293] width 177 height 177
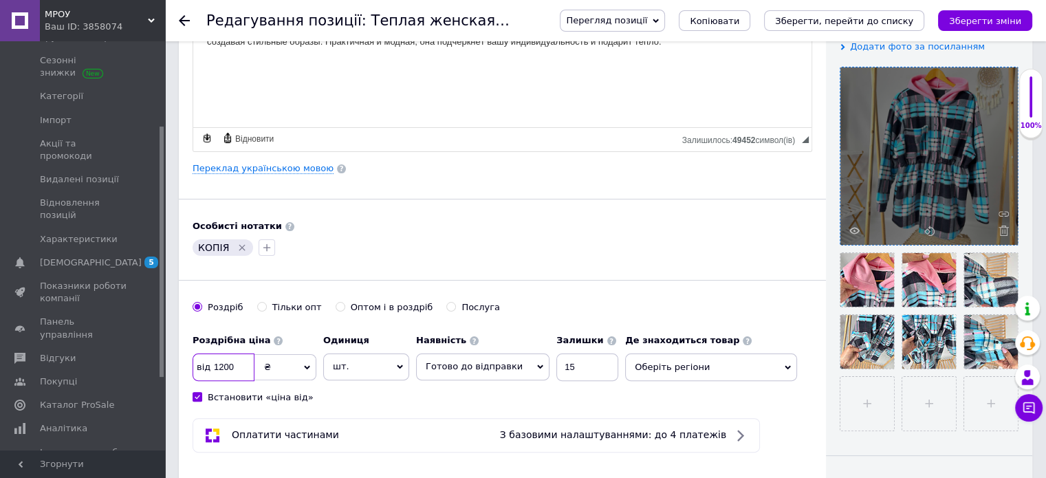
click at [244, 365] on input "1200" at bounding box center [224, 367] width 62 height 28
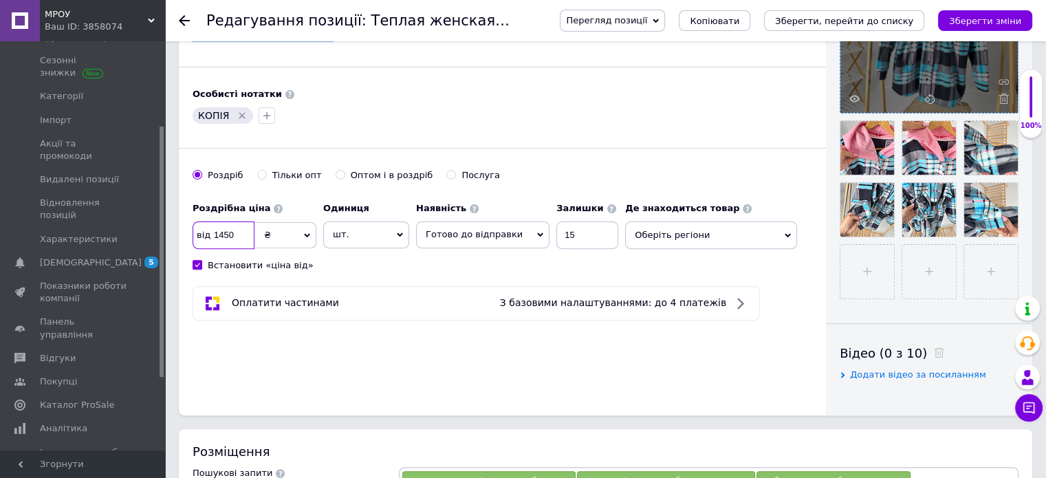
scroll to position [413, 0]
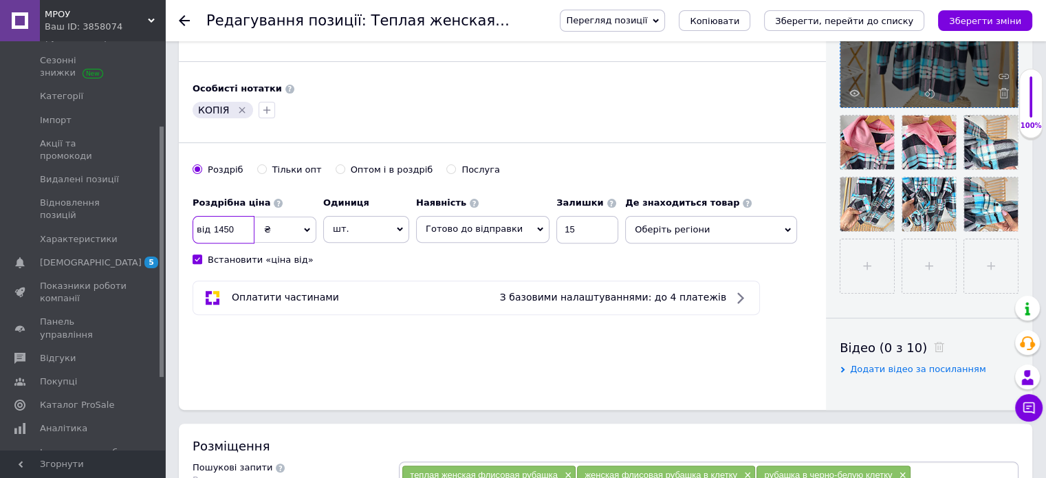
type input "1450"
click at [659, 237] on span "Оберіть регіони" at bounding box center [711, 230] width 172 height 28
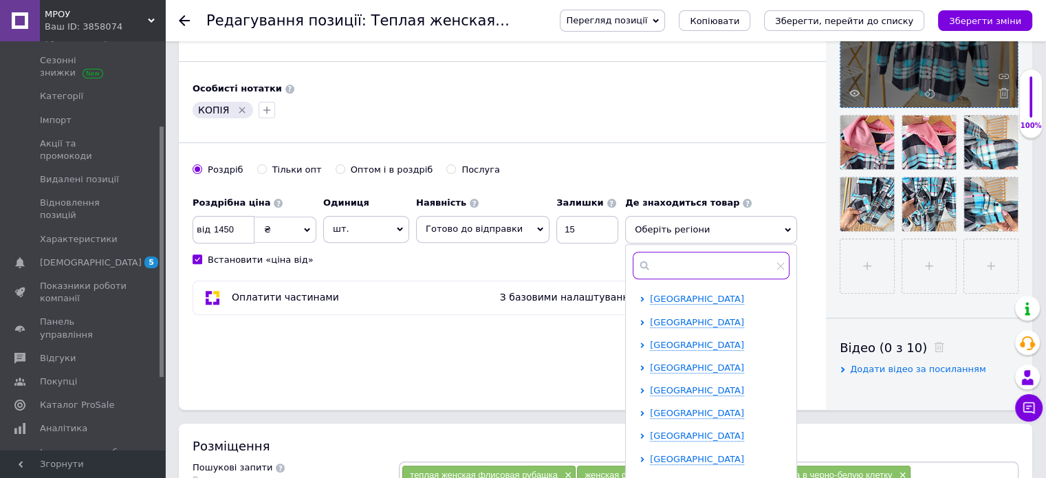
click at [646, 269] on input "text" at bounding box center [711, 266] width 157 height 28
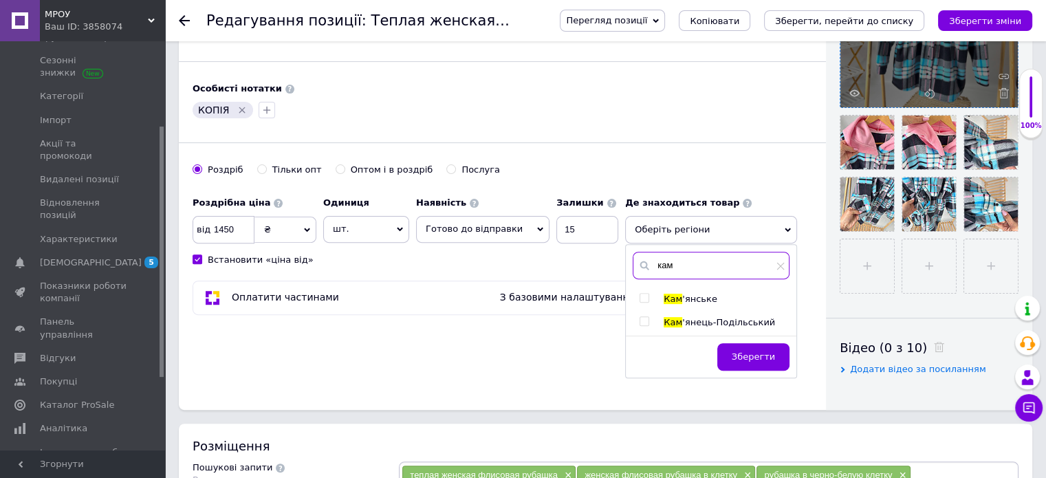
type input "кам"
click at [639, 321] on input "checkbox" at bounding box center [643, 321] width 9 height 9
checkbox input "true"
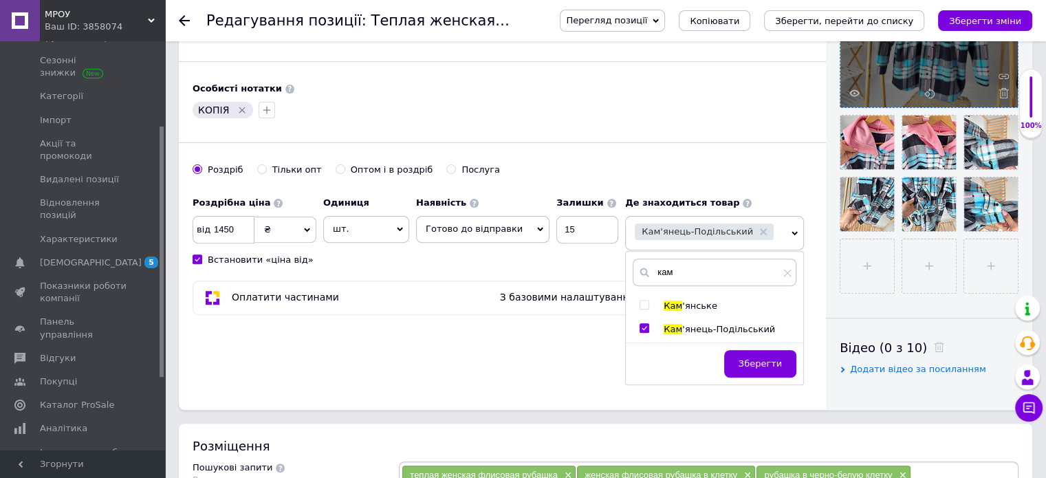
click at [773, 363] on button "Зберегти" at bounding box center [760, 364] width 72 height 28
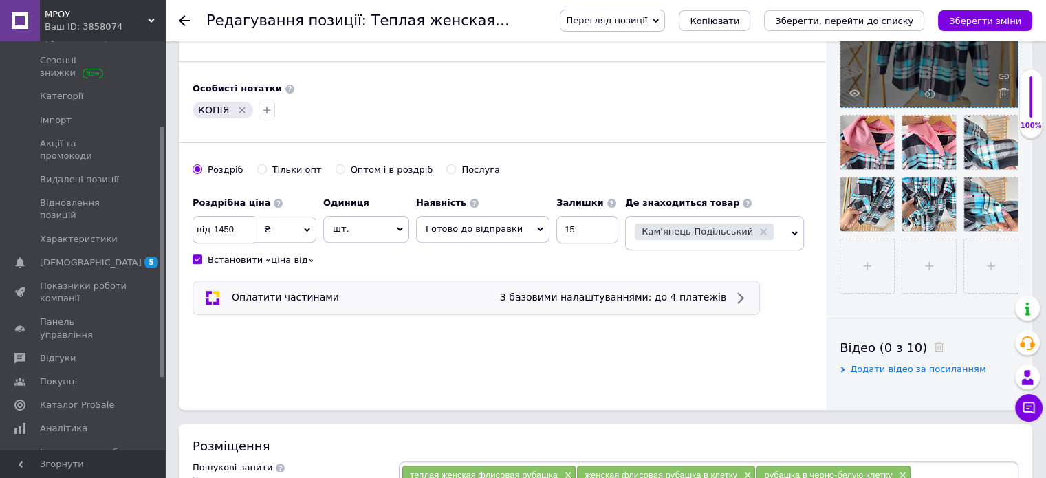
click at [721, 293] on span "З базовими налаштуваннями: до 4 платежів" at bounding box center [613, 297] width 226 height 11
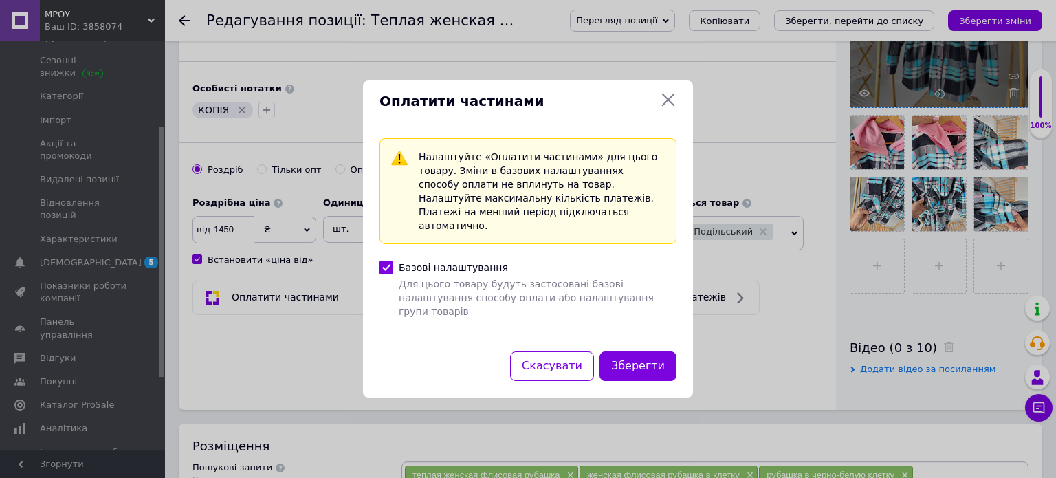
click at [395, 263] on div at bounding box center [386, 268] width 19 height 14
click at [393, 263] on input "Базові налаштування Для цього товару будуть застосовані базові налаштування спо…" at bounding box center [387, 268] width 14 height 14
checkbox input "false"
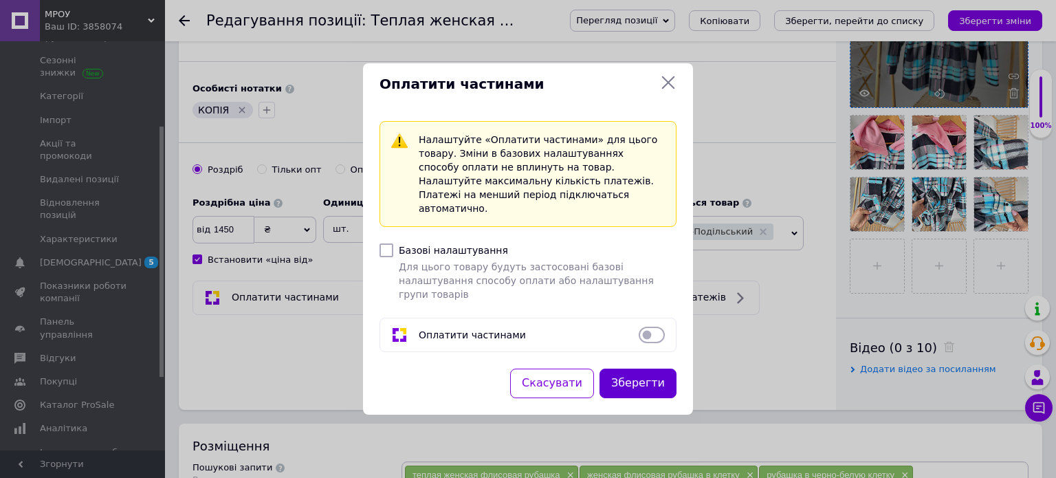
click at [672, 369] on button "Зберегти" at bounding box center [638, 384] width 77 height 30
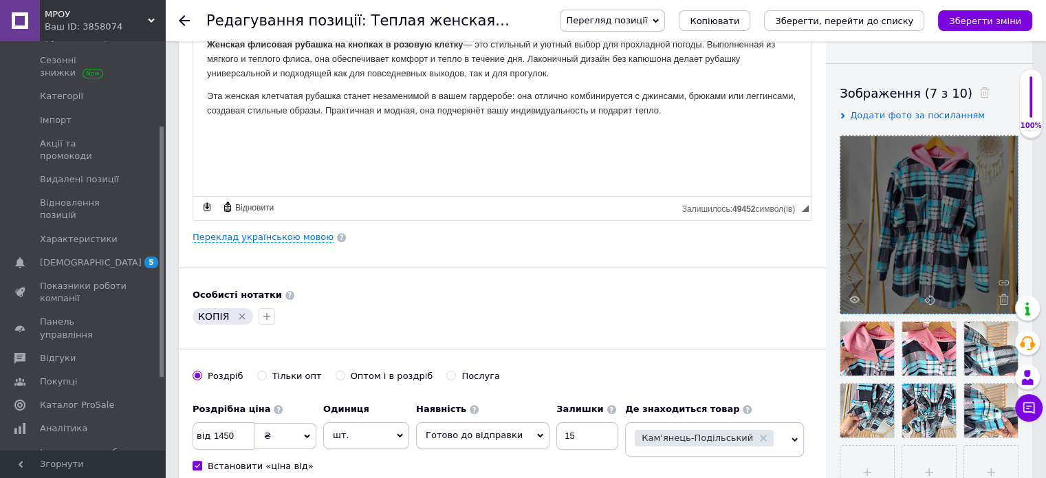
scroll to position [0, 0]
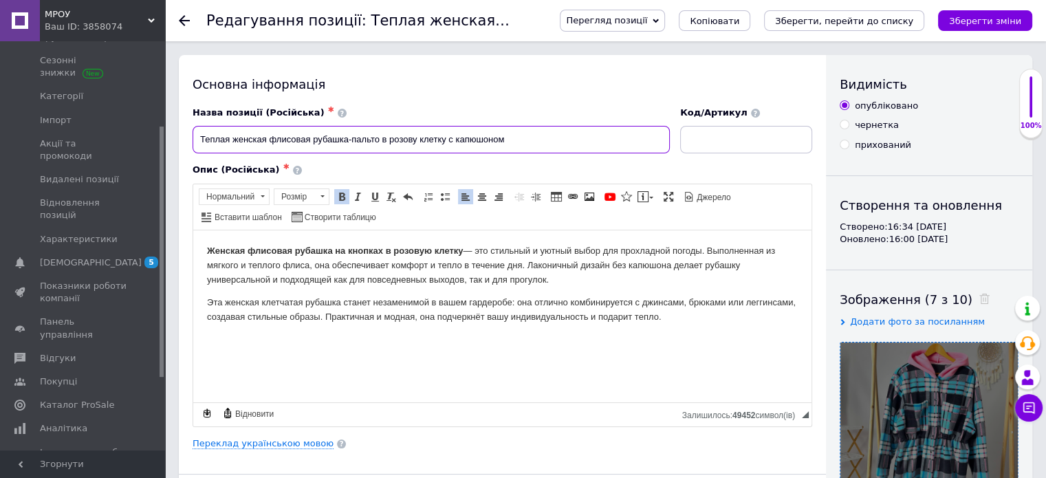
drag, startPoint x: 188, startPoint y: 141, endPoint x: 529, endPoint y: 151, distance: 340.5
click at [531, 153] on div "Назва позиції (Російська) ✱ Теплая женская флисовая рубашка-пальто в розову кле…" at bounding box center [432, 130] width 488 height 57
drag, startPoint x: 517, startPoint y: 137, endPoint x: 208, endPoint y: 137, distance: 308.7
click at [188, 123] on div "Назва позиції (Російська) ✱ Теплая женская флисовая рубашка-пальто в розову кле…" at bounding box center [432, 130] width 488 height 57
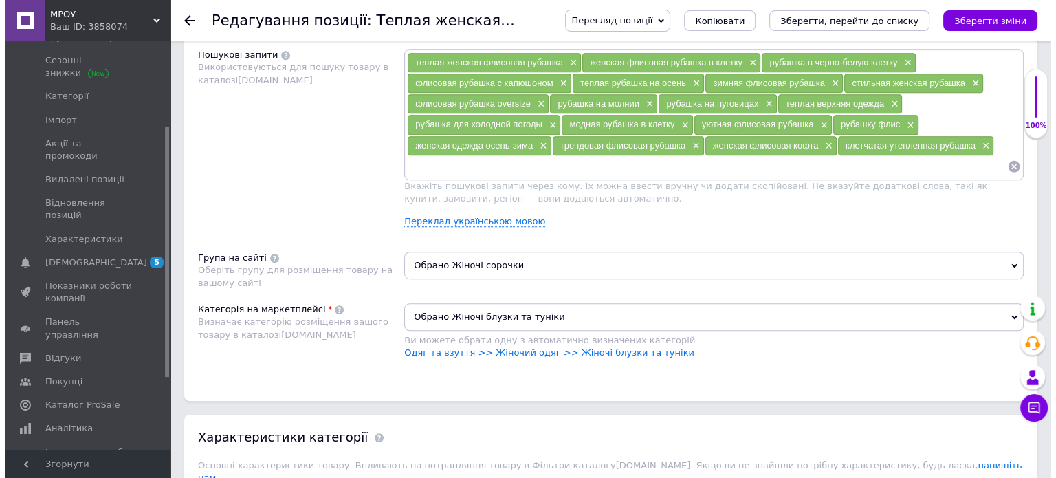
scroll to position [756, 0]
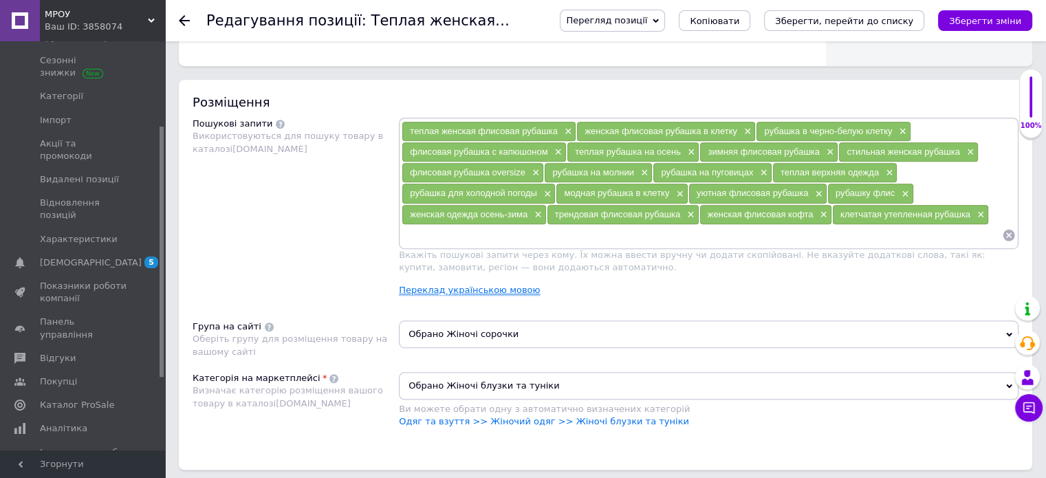
click at [412, 291] on link "Переклад українською мовою" at bounding box center [469, 290] width 141 height 11
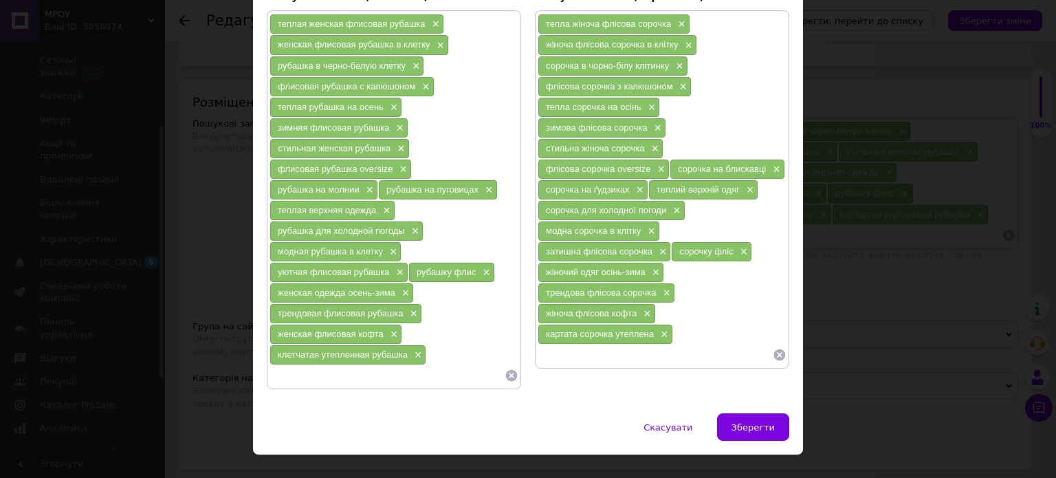
scroll to position [139, 0]
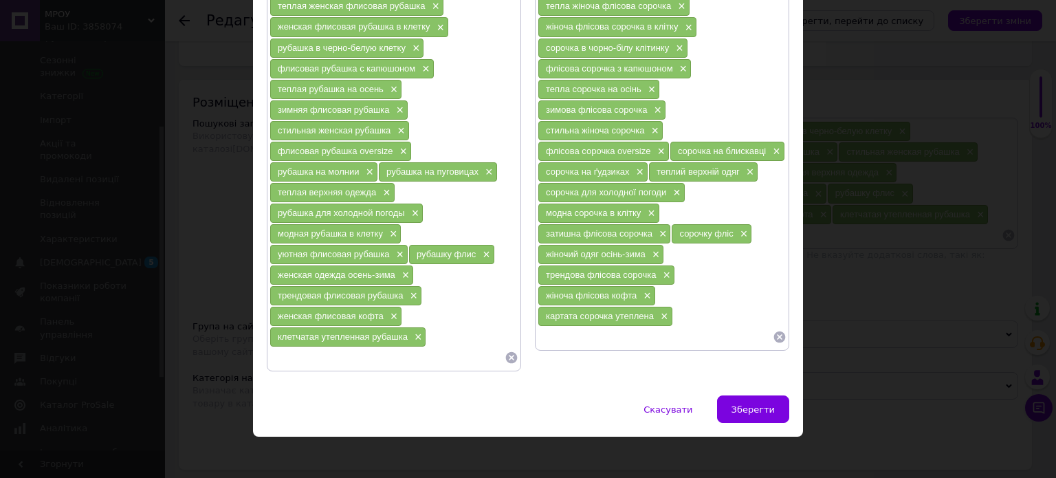
click at [782, 332] on icon at bounding box center [780, 337] width 12 height 12
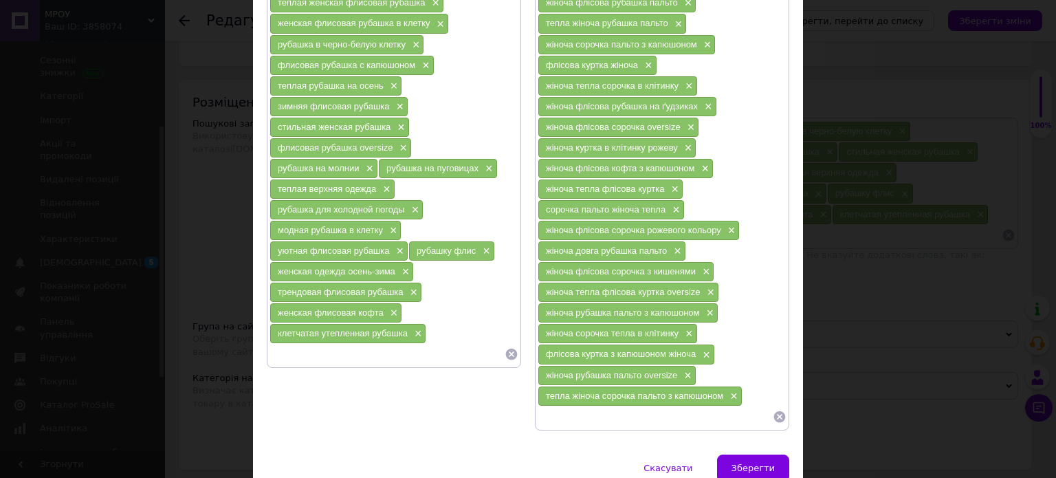
scroll to position [200, 0]
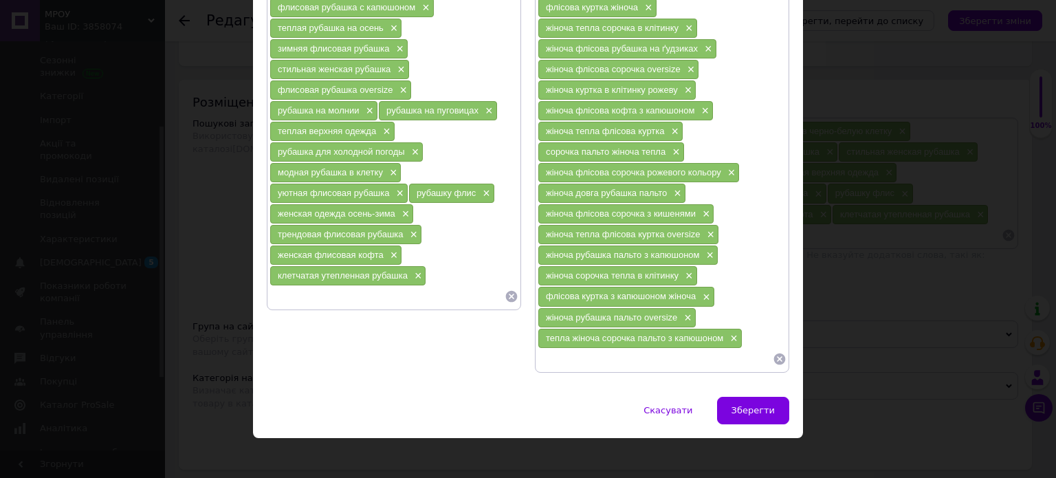
click at [507, 291] on icon at bounding box center [512, 297] width 12 height 12
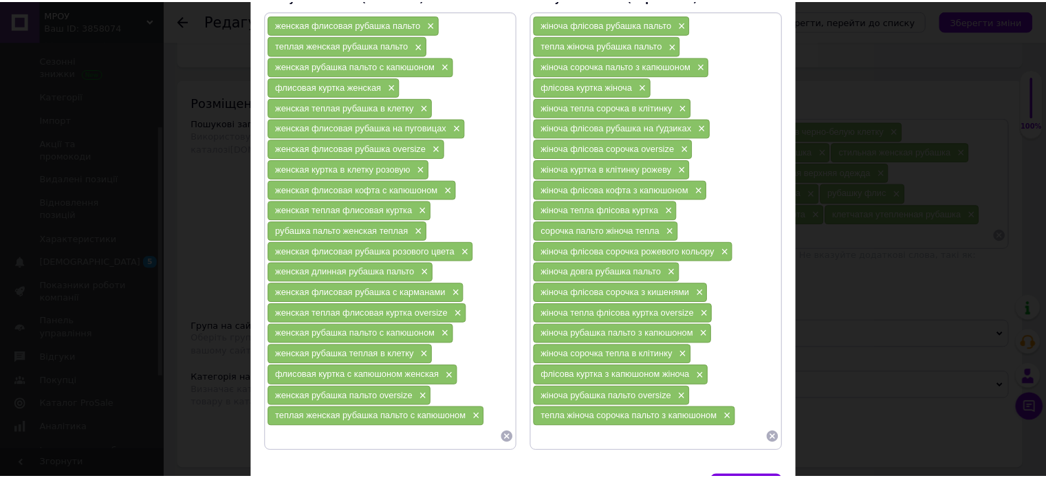
scroll to position [138, 0]
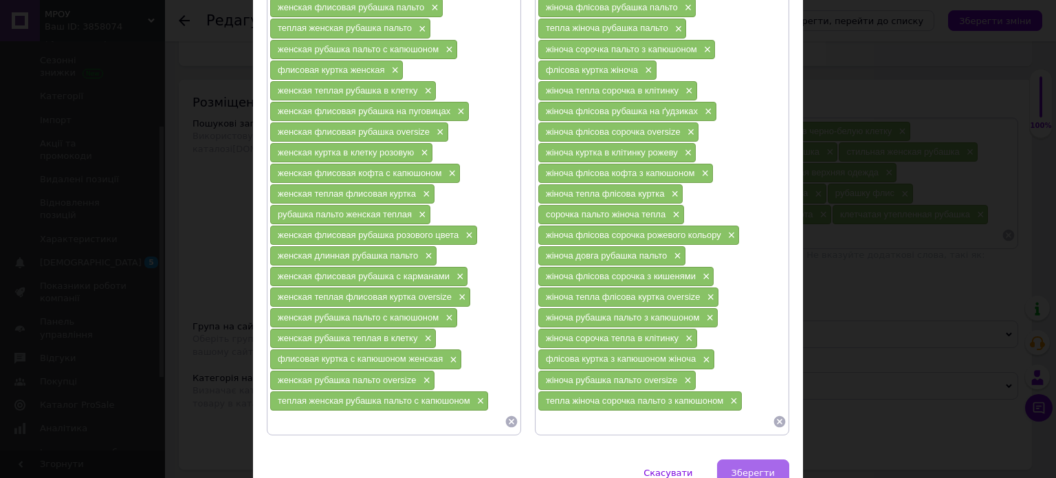
click at [760, 468] on span "Зберегти" at bounding box center [753, 473] width 43 height 10
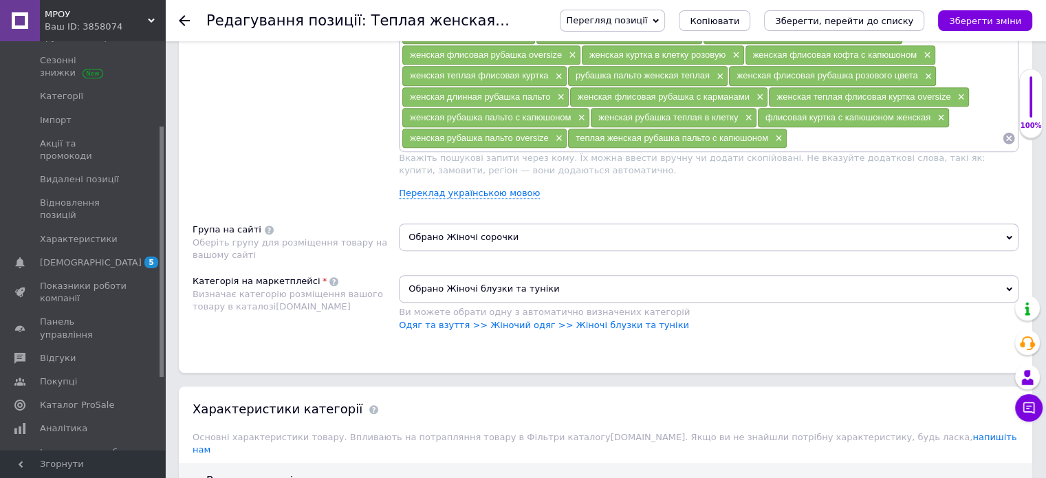
scroll to position [1031, 0]
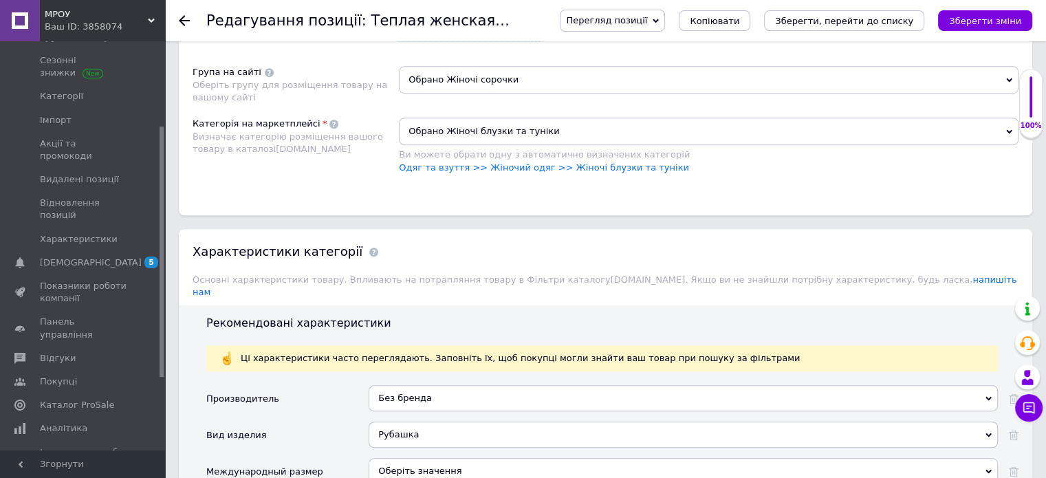
click at [494, 130] on span "Обрано Жіночі блузки та туніки" at bounding box center [709, 132] width 620 height 28
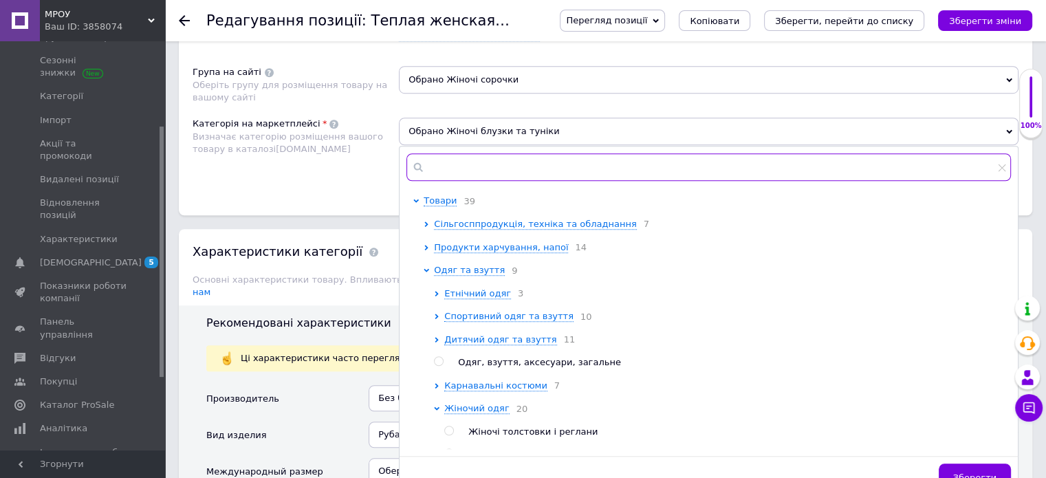
click at [460, 156] on input "text" at bounding box center [708, 167] width 604 height 28
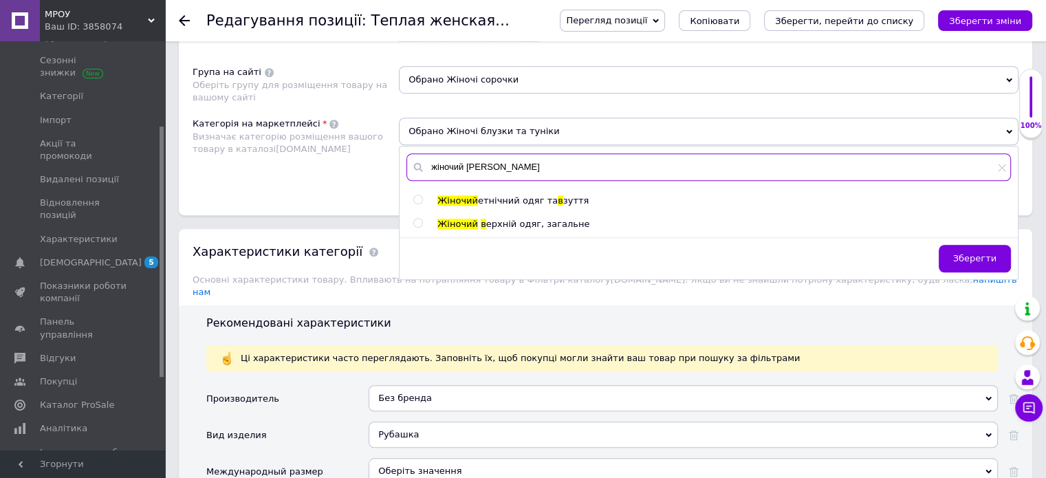
type input "жіночий [PERSON_NAME]"
click at [417, 219] on input "radio" at bounding box center [417, 223] width 9 height 9
radio input "true"
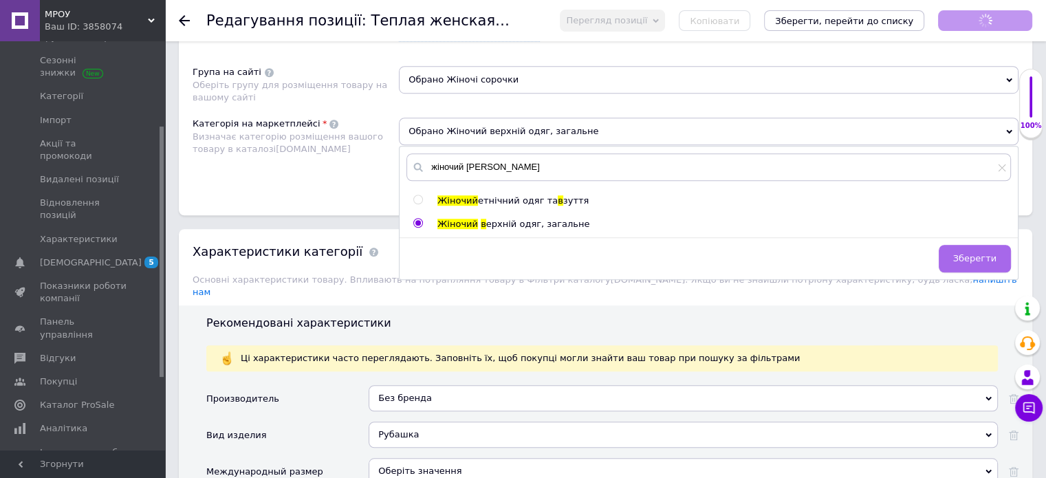
click at [965, 261] on button "Зберегти" at bounding box center [975, 259] width 72 height 28
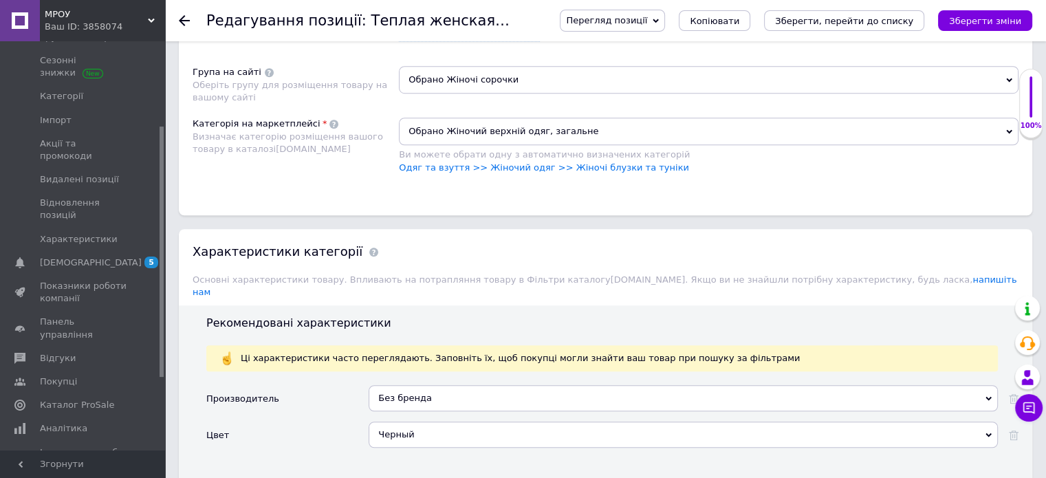
scroll to position [1238, 0]
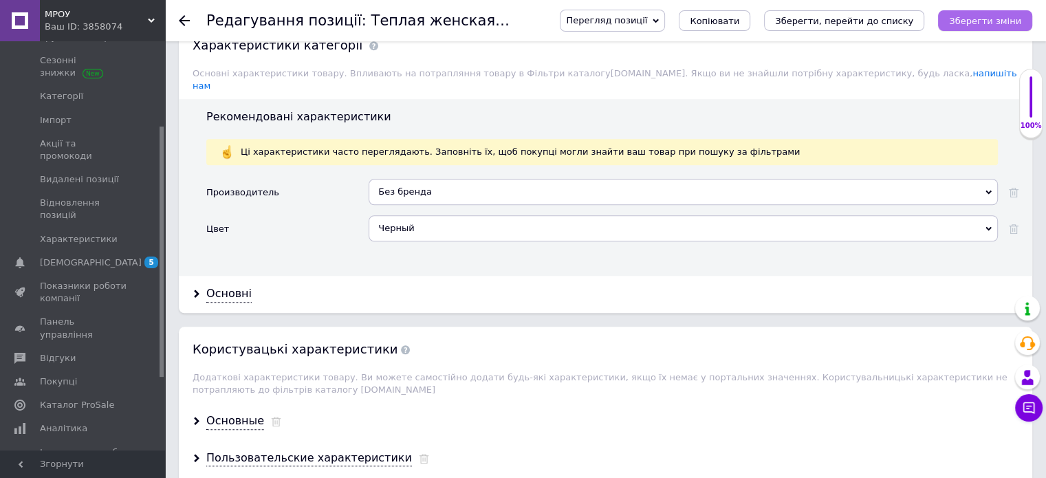
click at [967, 17] on icon "Зберегти зміни" at bounding box center [985, 21] width 72 height 10
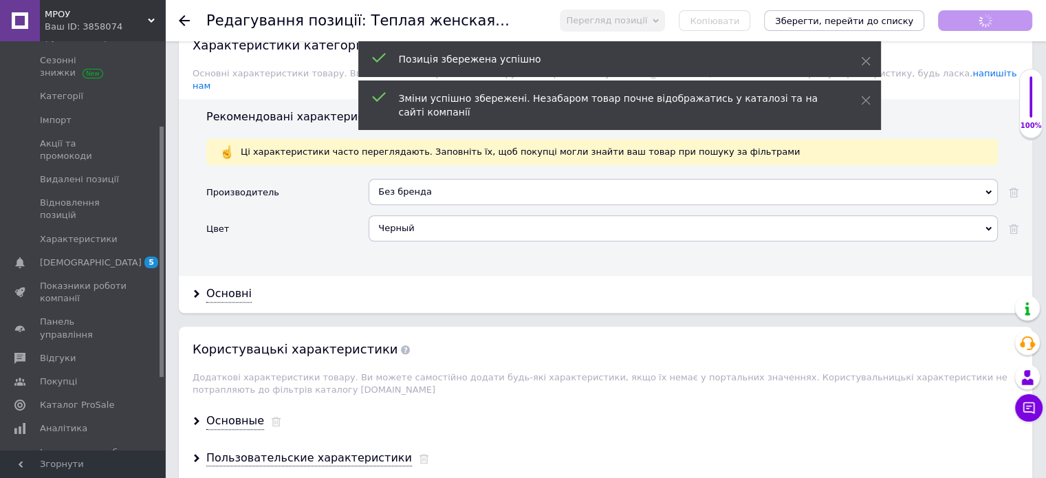
click at [490, 215] on div "Черный" at bounding box center [683, 228] width 629 height 26
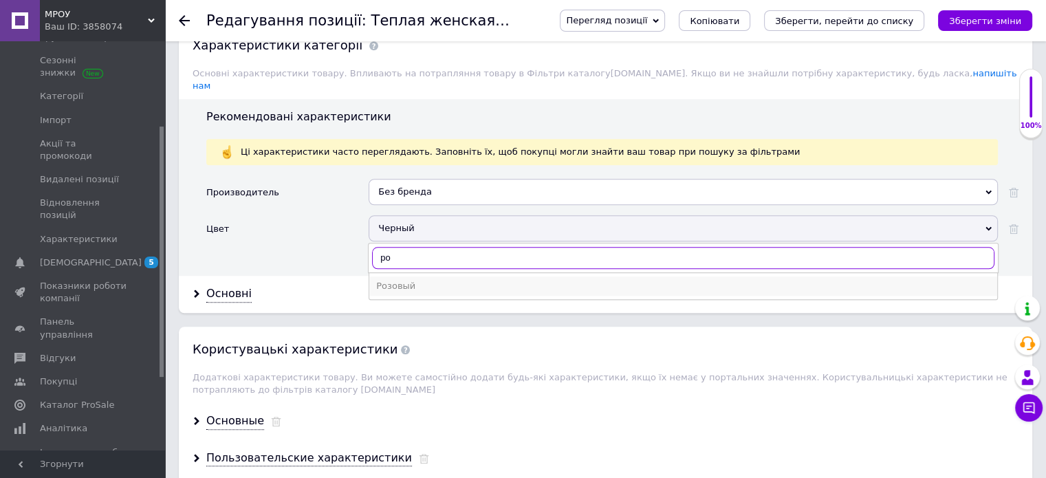
type input "ро"
click at [421, 280] on div "Розовый" at bounding box center [683, 286] width 614 height 12
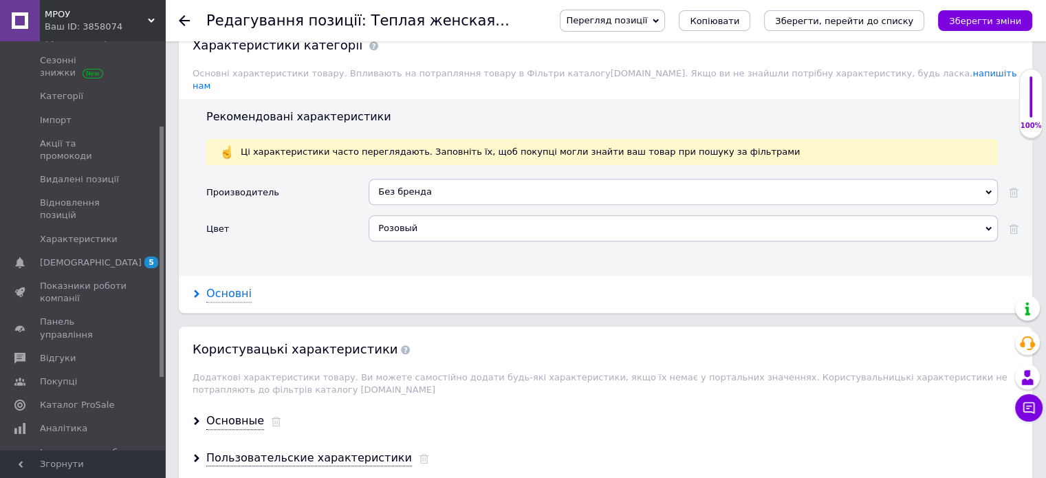
click at [243, 286] on div "Основні" at bounding box center [228, 294] width 45 height 16
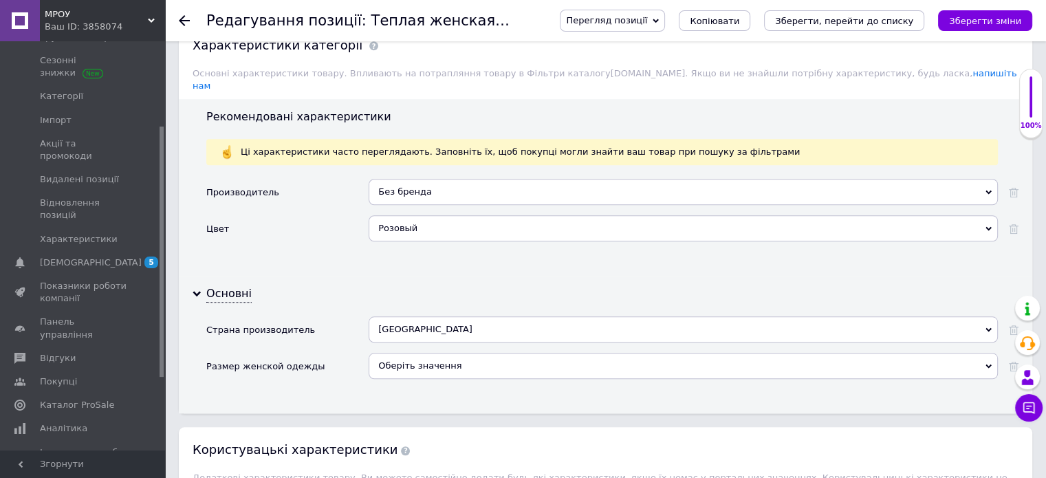
click at [408, 353] on div "Оберіть значення" at bounding box center [683, 366] width 629 height 26
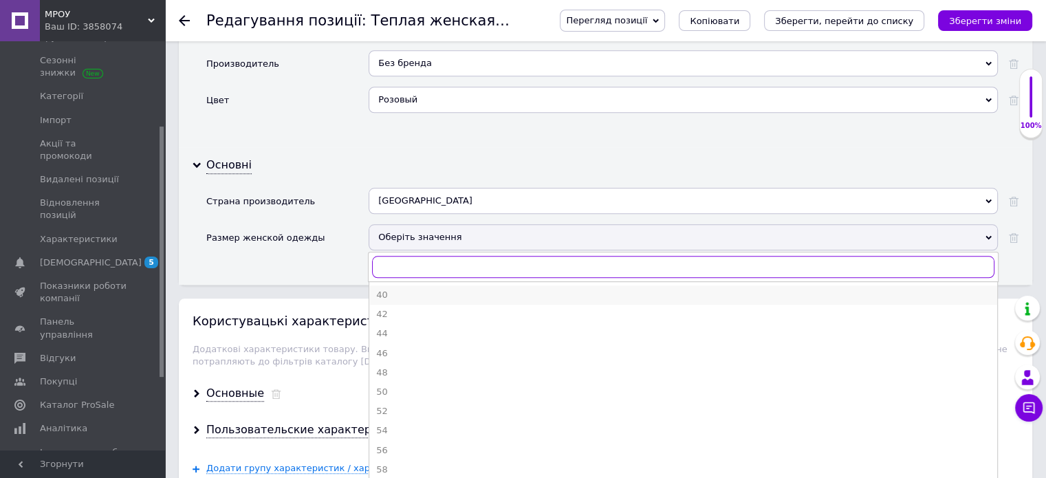
scroll to position [1375, 0]
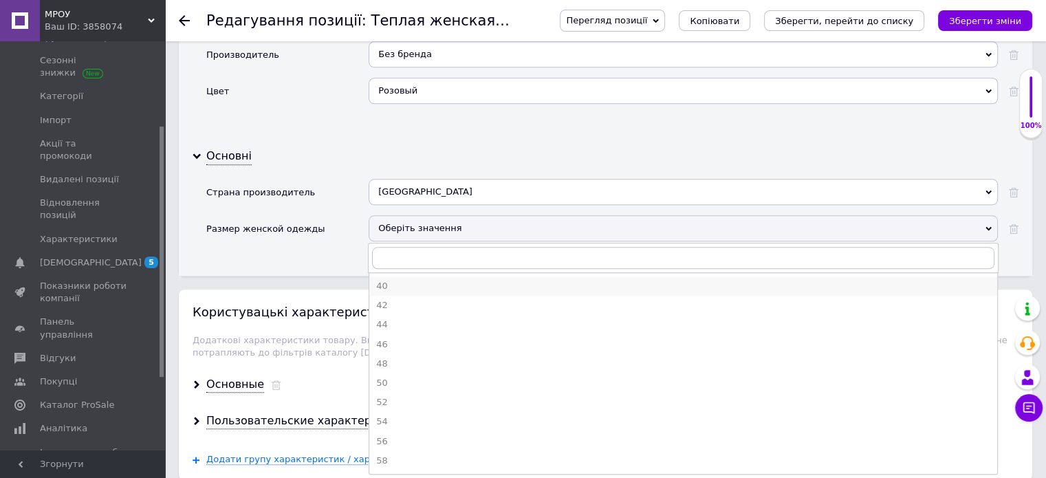
click at [441, 276] on li "40" at bounding box center [683, 285] width 628 height 19
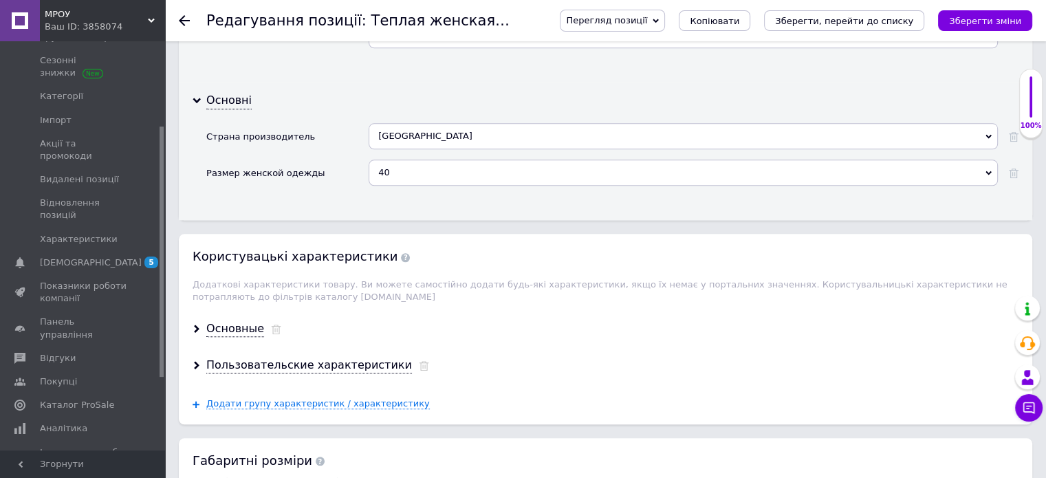
scroll to position [1513, 0]
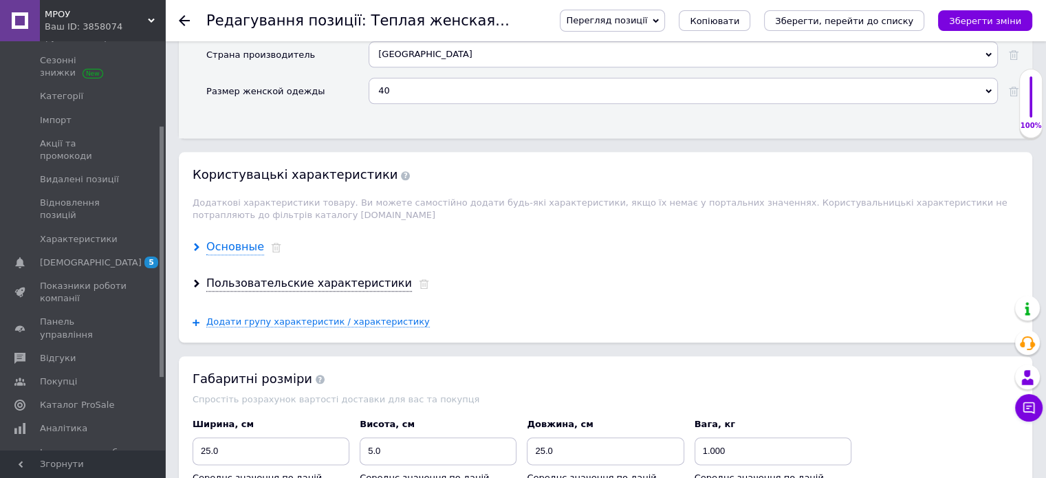
click at [243, 239] on div "Основные" at bounding box center [235, 247] width 58 height 16
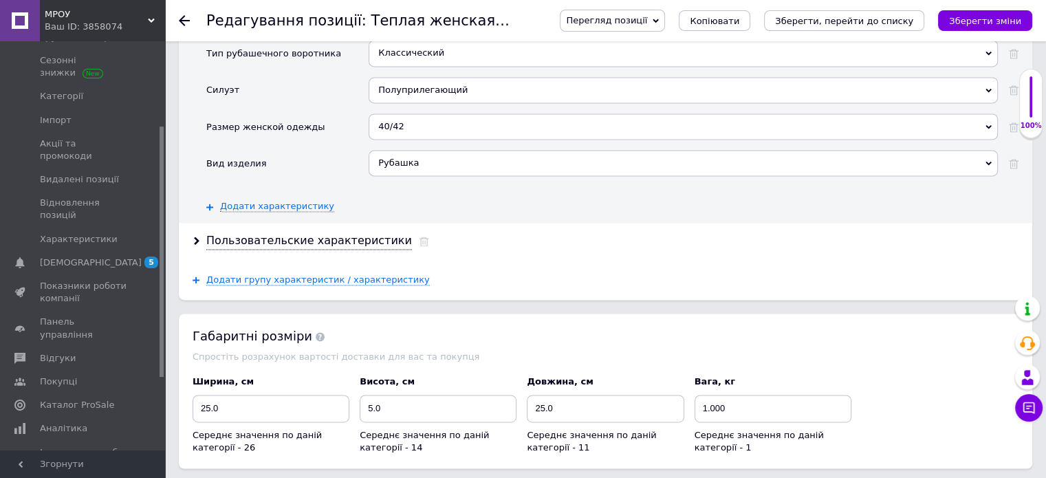
scroll to position [1994, 0]
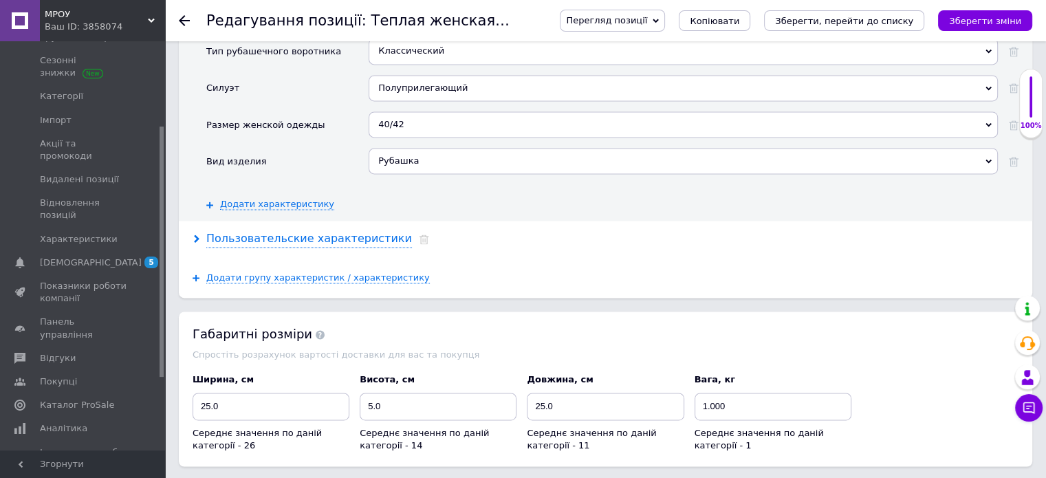
click at [253, 231] on div "Пользовательские характеристики" at bounding box center [309, 239] width 206 height 16
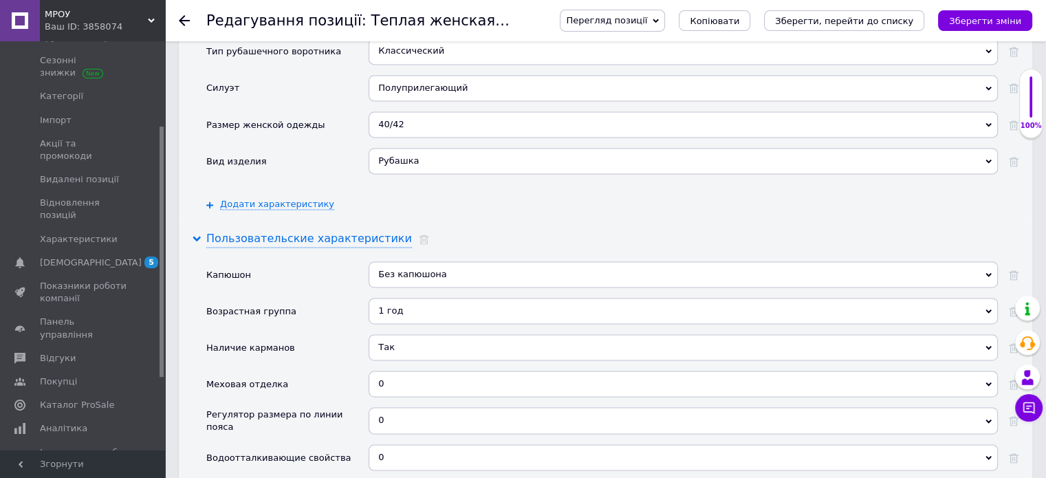
scroll to position [2063, 0]
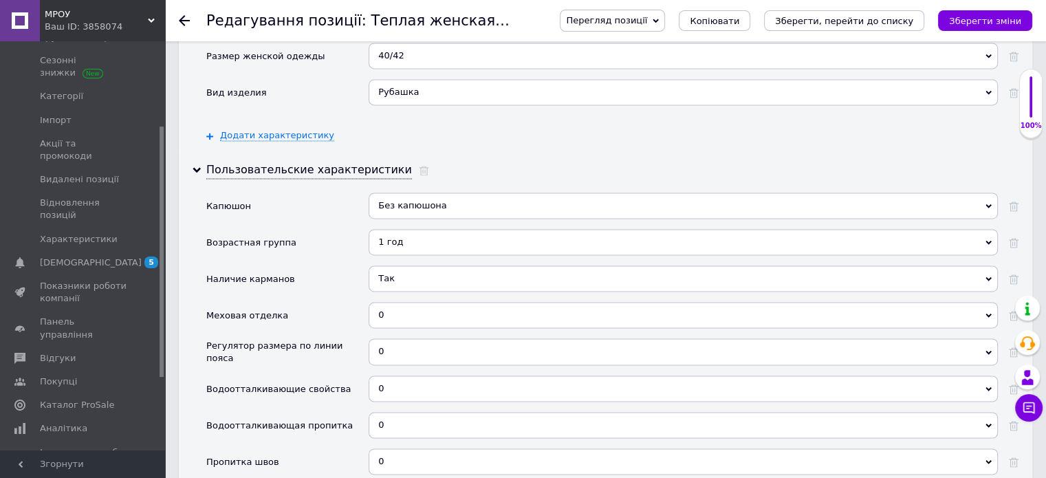
click at [436, 193] on div "Без капюшона" at bounding box center [683, 206] width 629 height 26
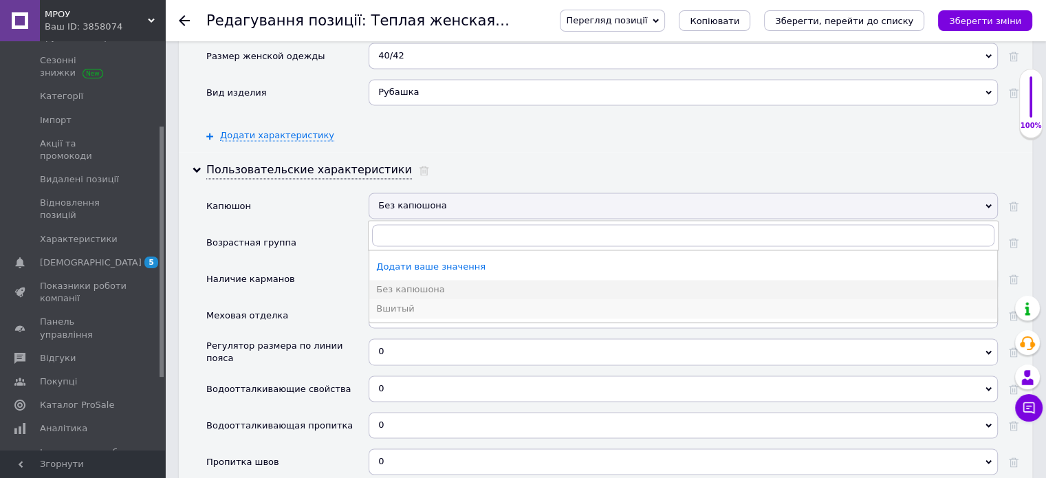
click at [421, 303] on div "Вшитый" at bounding box center [683, 309] width 614 height 12
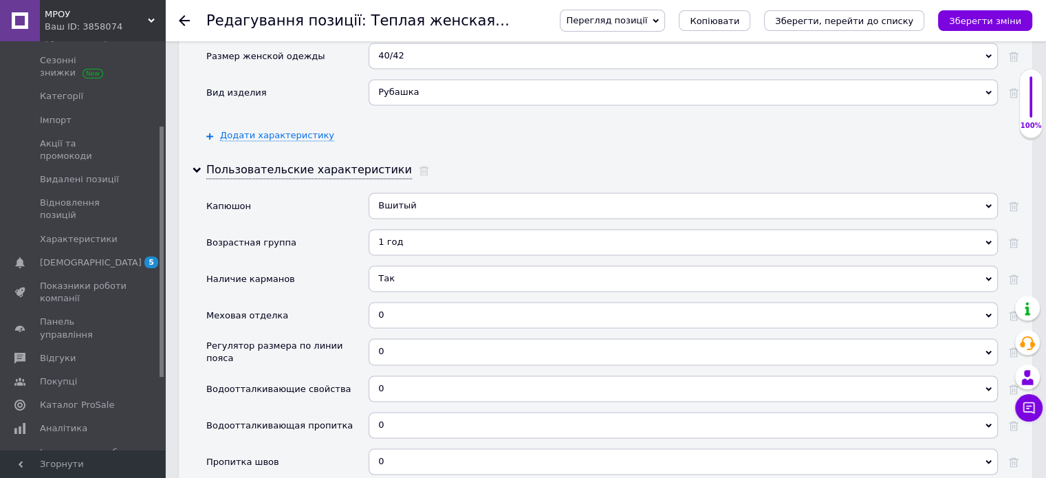
click at [437, 229] on div "1 год" at bounding box center [683, 242] width 629 height 26
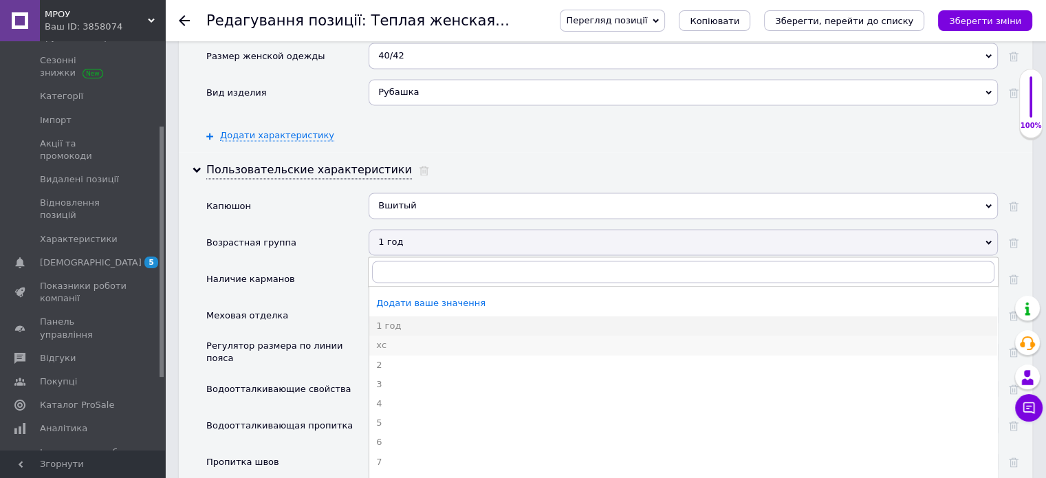
click at [412, 339] on div "хс" at bounding box center [683, 345] width 614 height 12
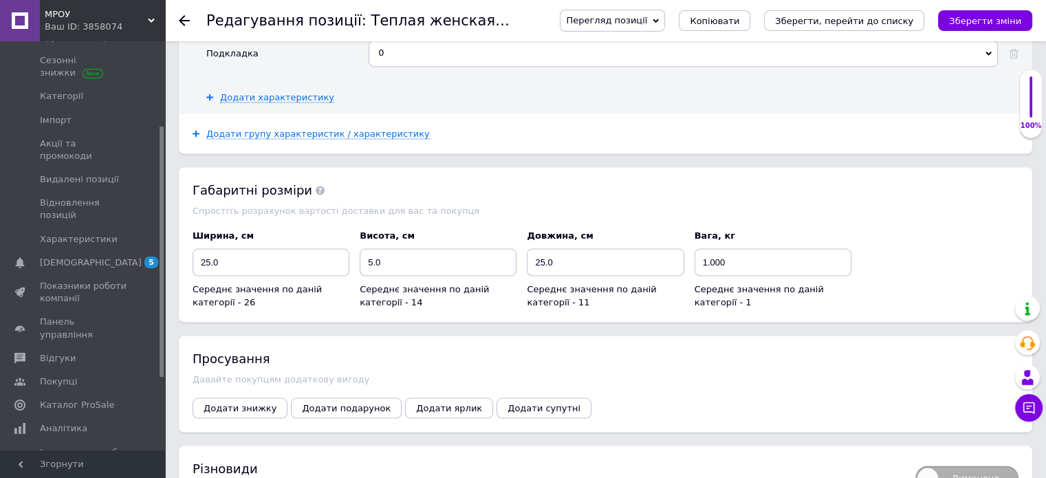
scroll to position [2682, 0]
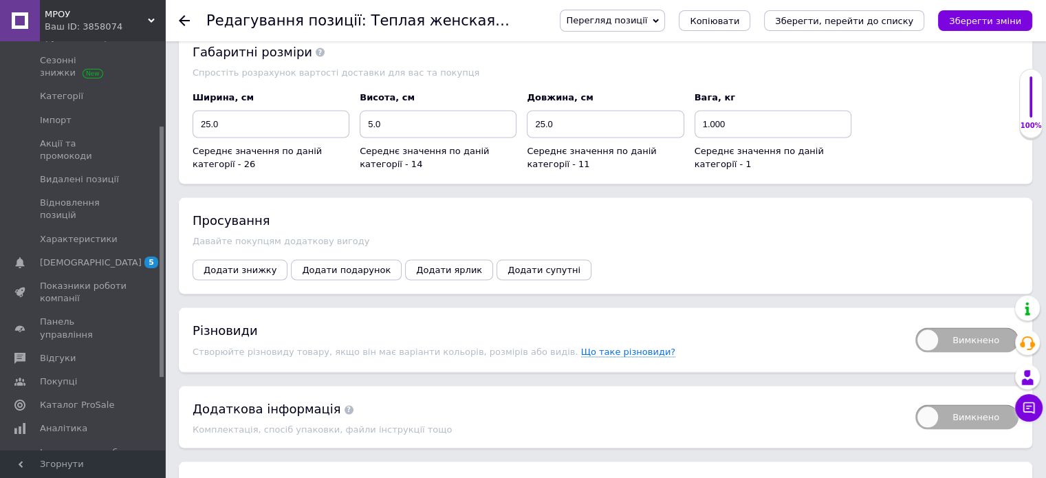
click at [941, 328] on span "Вимкнено" at bounding box center [966, 340] width 103 height 25
click at [915, 319] on input "Вимкнено" at bounding box center [910, 323] width 9 height 9
checkbox input "true"
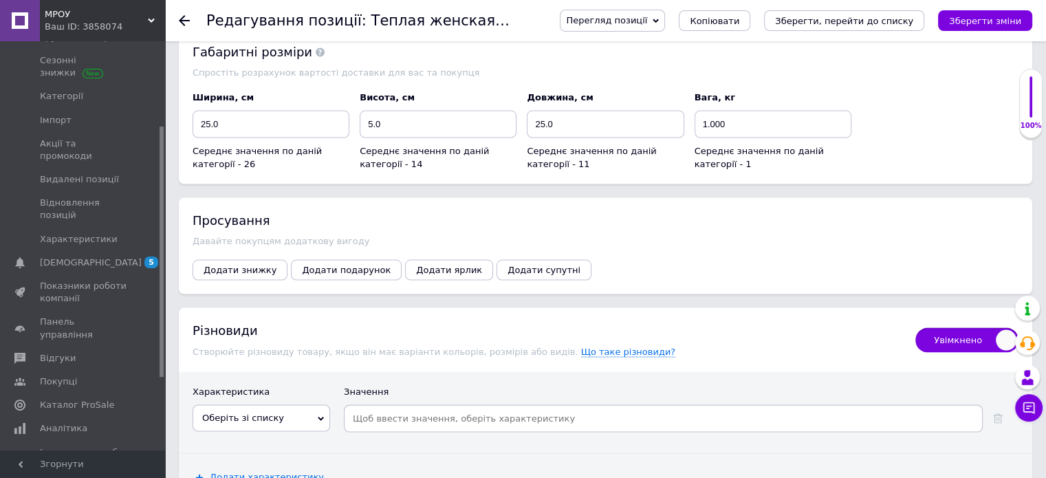
click at [311, 405] on span "Оберіть зі списку" at bounding box center [262, 418] width 138 height 26
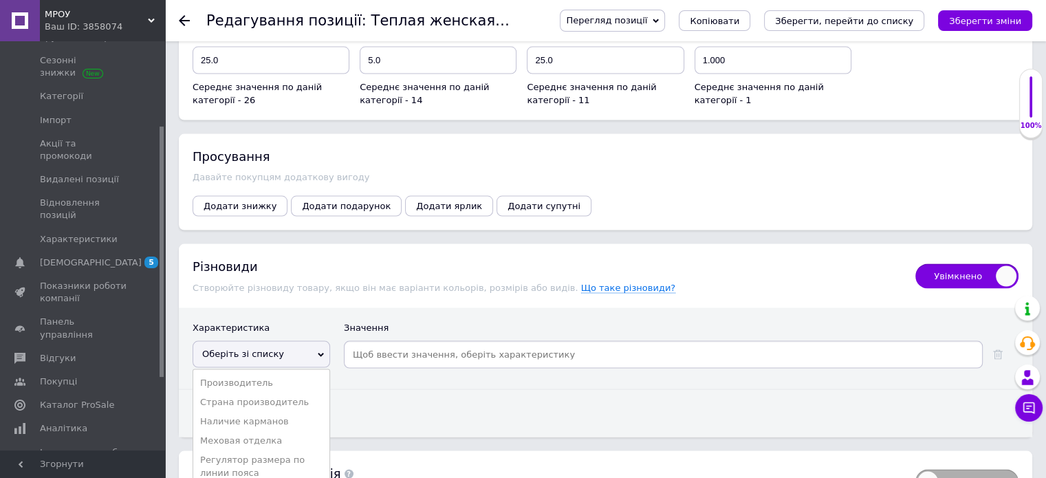
scroll to position [2888, 0]
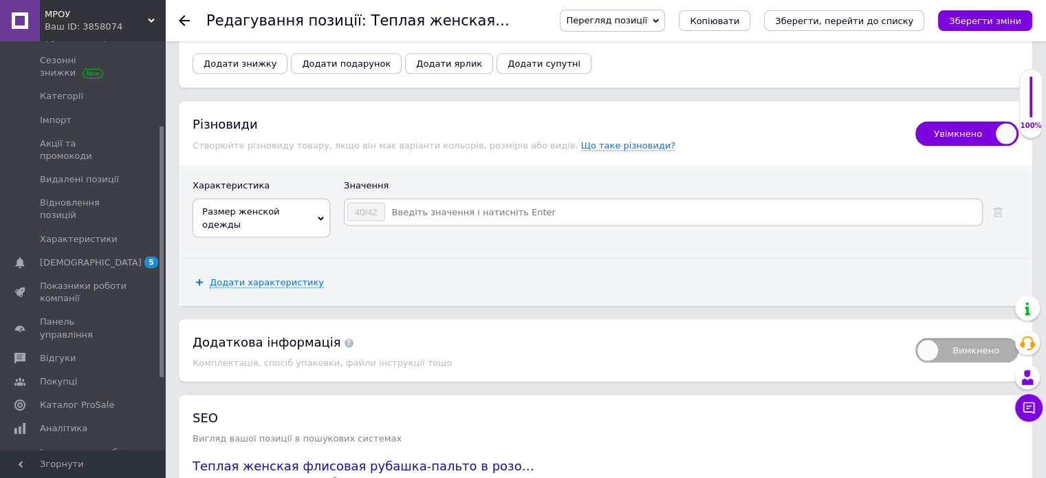
click at [446, 202] on input at bounding box center [683, 212] width 594 height 21
type input "44/46"
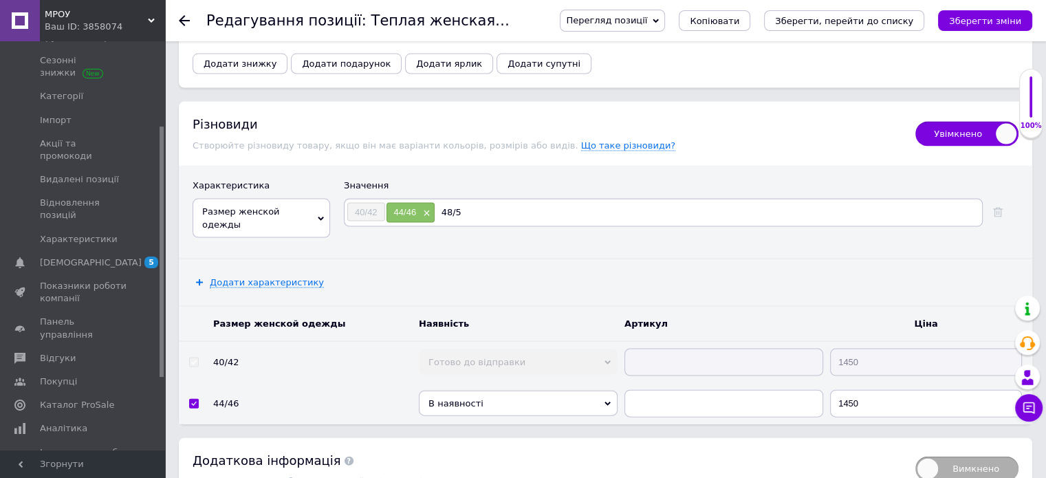
type input "48/50"
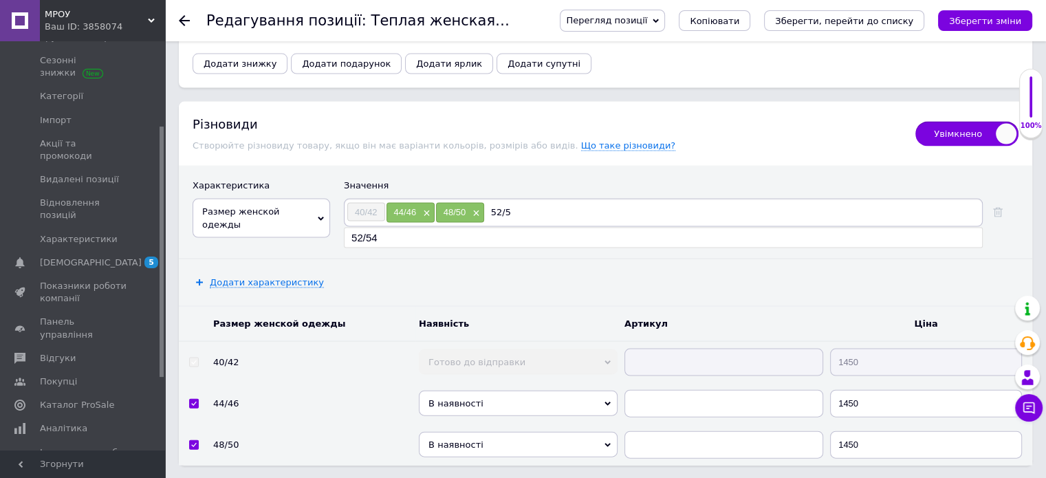
type input "52/54"
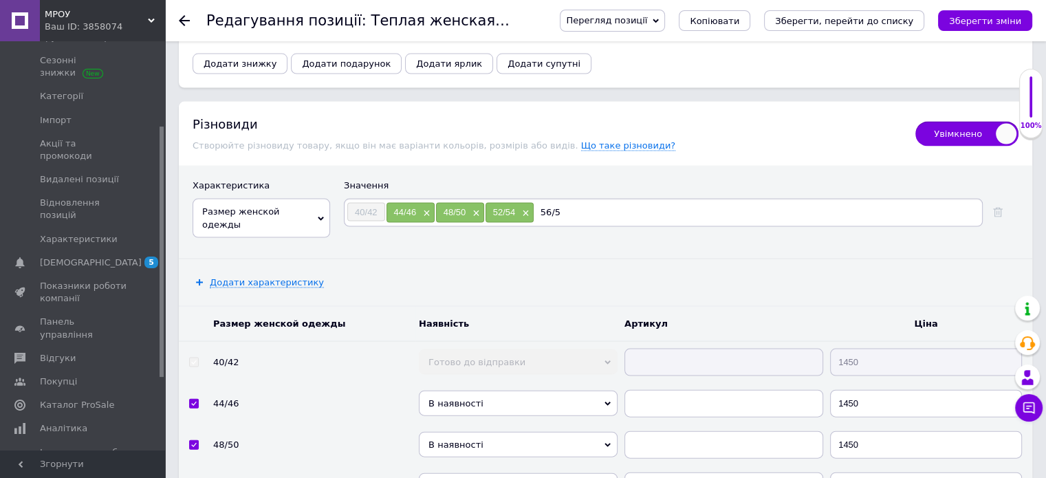
type input "56/58"
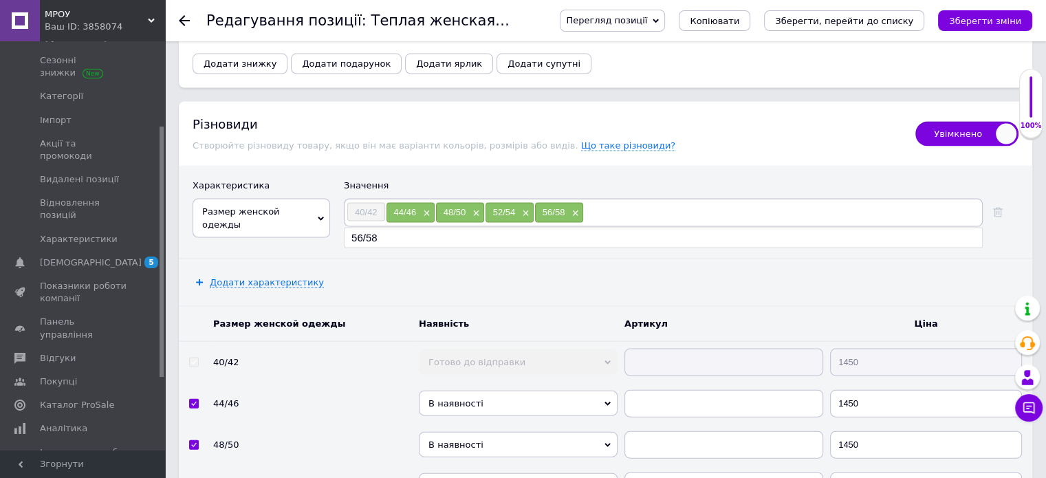
click at [1018, 25] on icon "Зберегти зміни" at bounding box center [985, 21] width 72 height 10
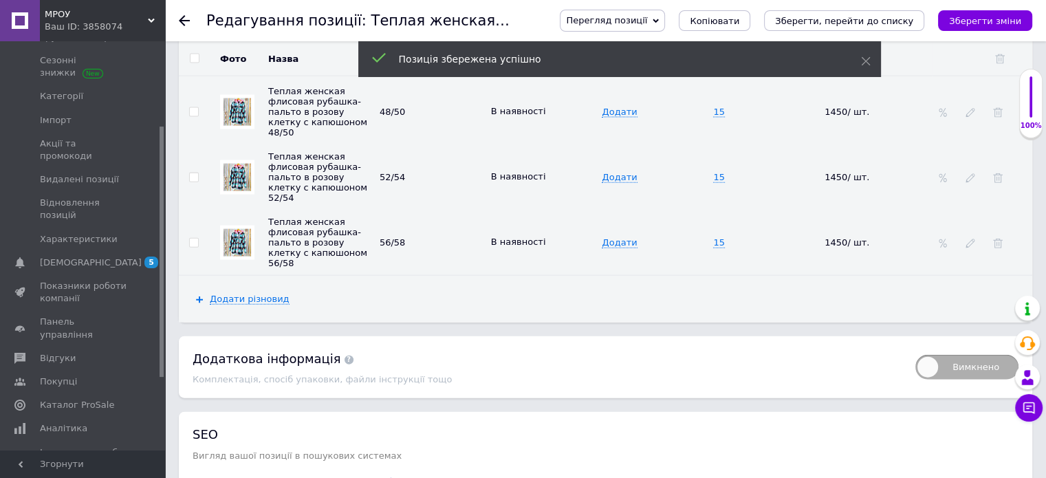
scroll to position [3058, 0]
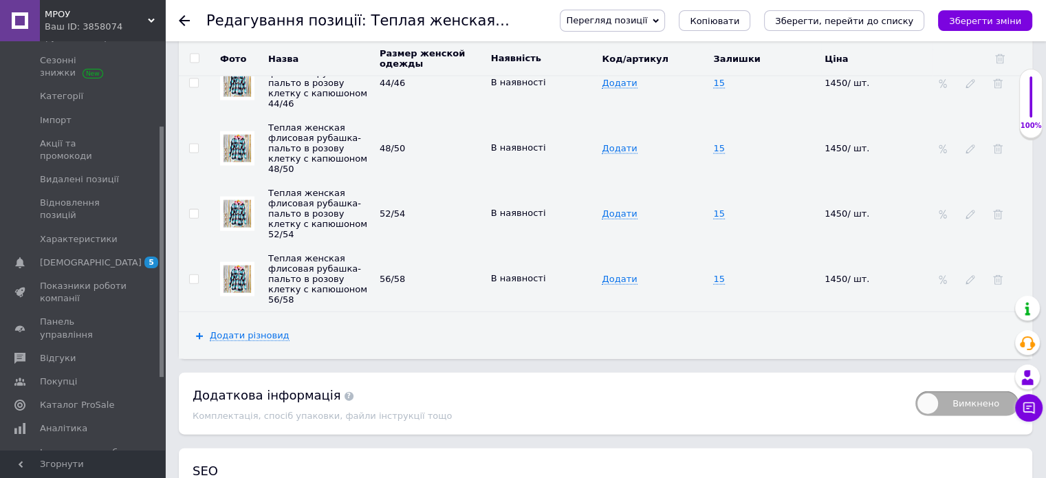
drag, startPoint x: 193, startPoint y: 195, endPoint x: 196, endPoint y: 203, distance: 8.3
click at [193, 210] on input "checkbox" at bounding box center [193, 214] width 9 height 9
checkbox input "true"
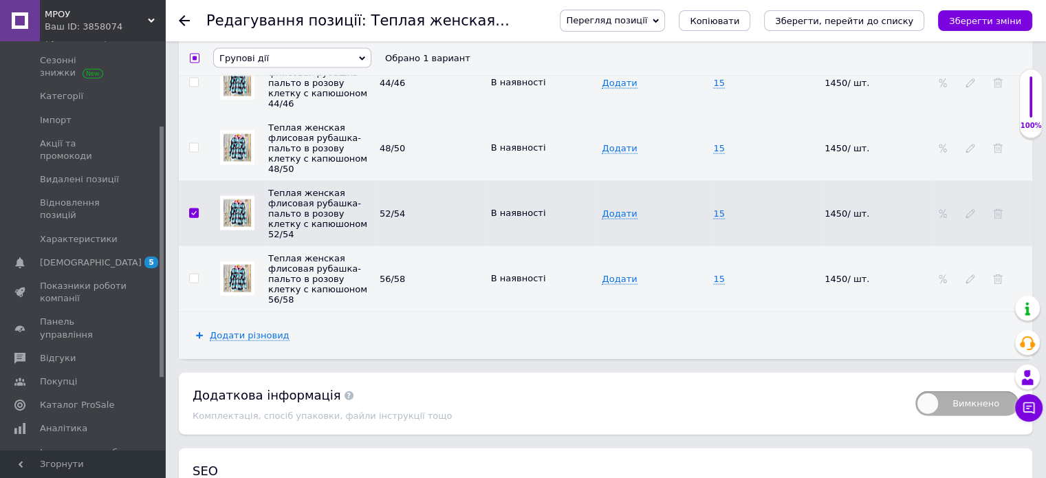
scroll to position [3055, 0]
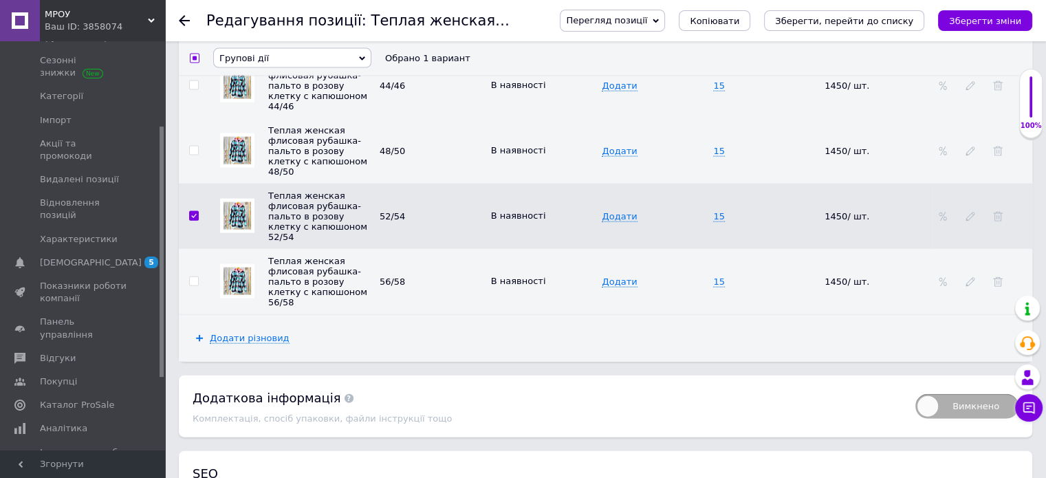
click at [198, 276] on span at bounding box center [194, 281] width 10 height 10
click at [198, 277] on input "checkbox" at bounding box center [193, 281] width 9 height 9
checkbox input "true"
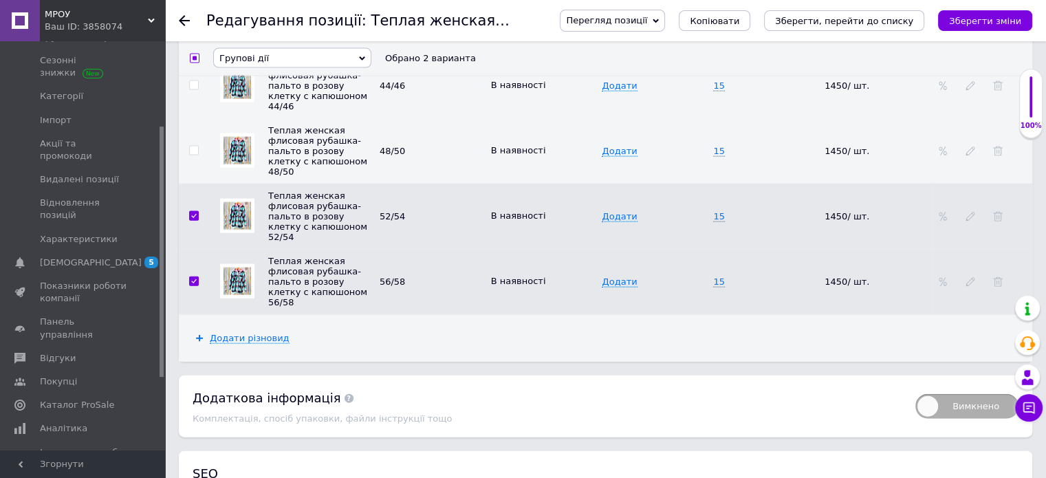
click at [272, 65] on span "Групові дії" at bounding box center [292, 58] width 158 height 20
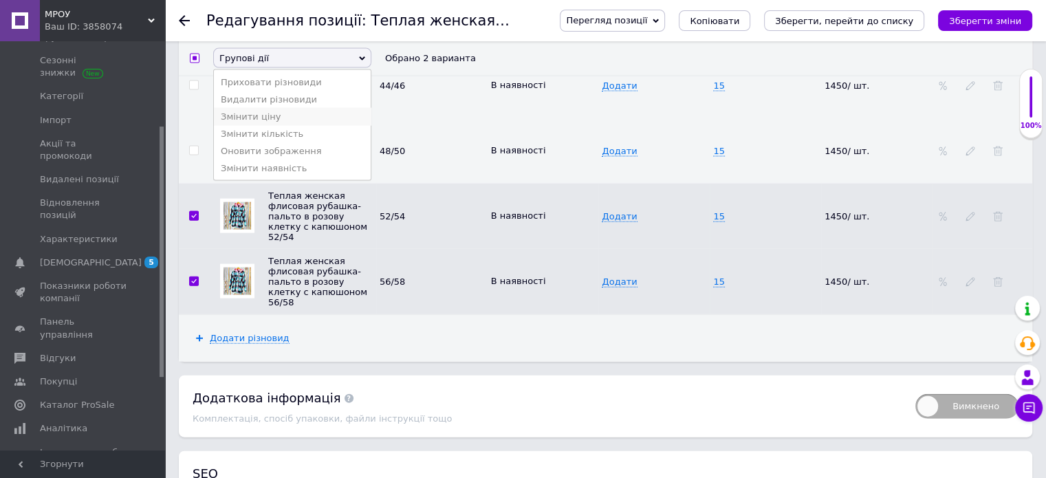
click at [256, 120] on li "Змінити ціну" at bounding box center [292, 116] width 157 height 17
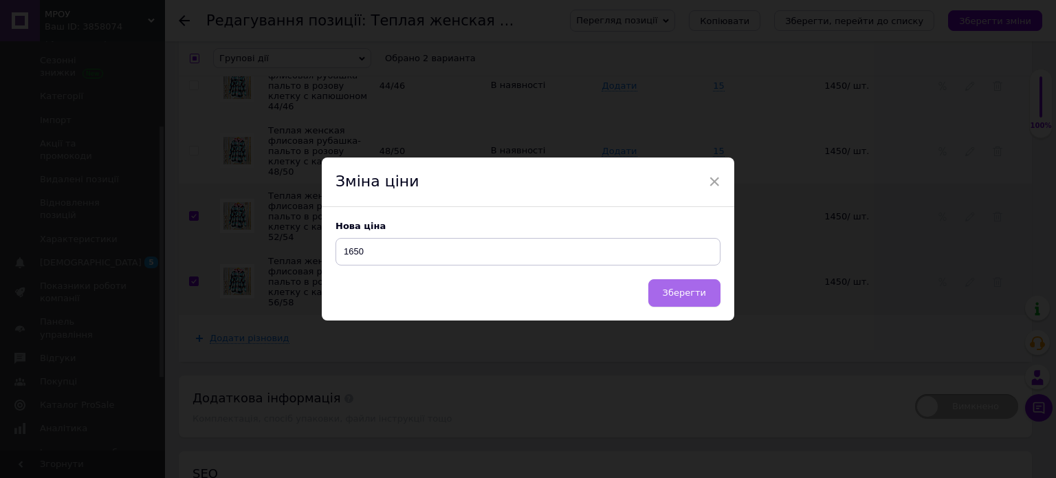
type input "1650"
click at [675, 295] on span "Зберегти" at bounding box center [684, 292] width 43 height 10
checkbox input "false"
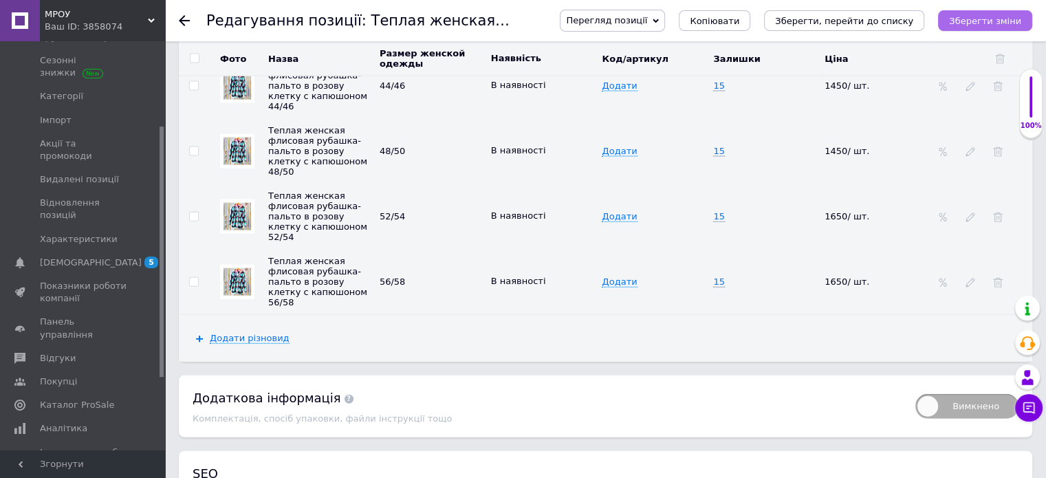
click at [985, 25] on icon "Зберегти зміни" at bounding box center [985, 21] width 72 height 10
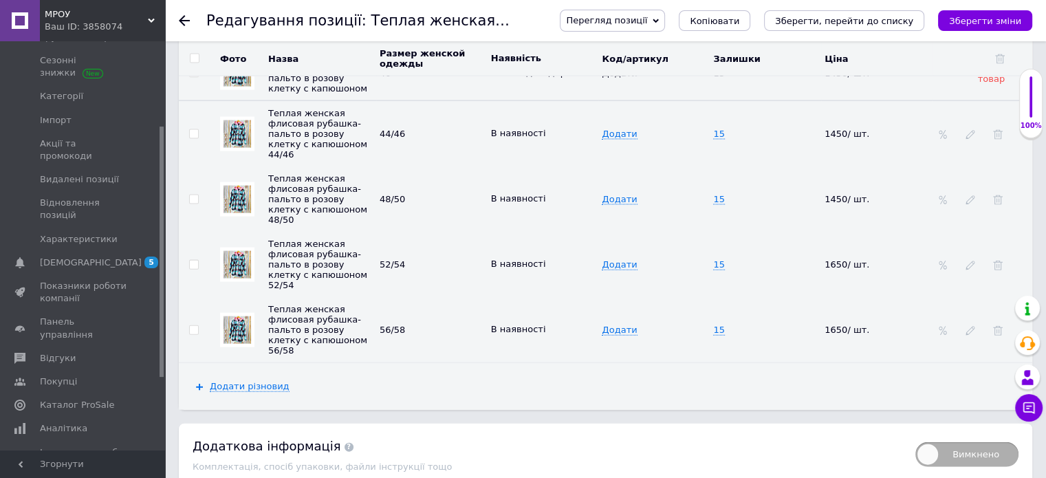
scroll to position [2986, 0]
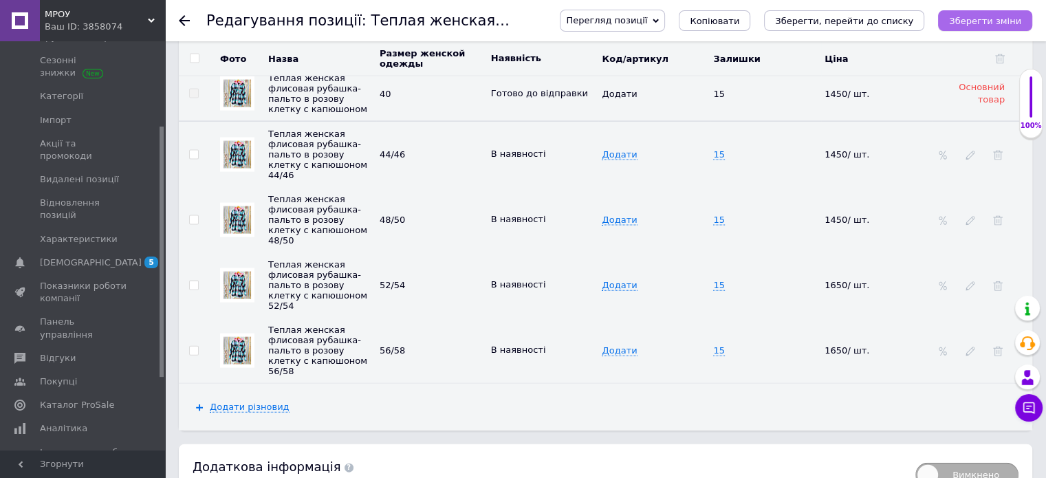
click at [998, 30] on button "Зберегти зміни" at bounding box center [985, 20] width 94 height 21
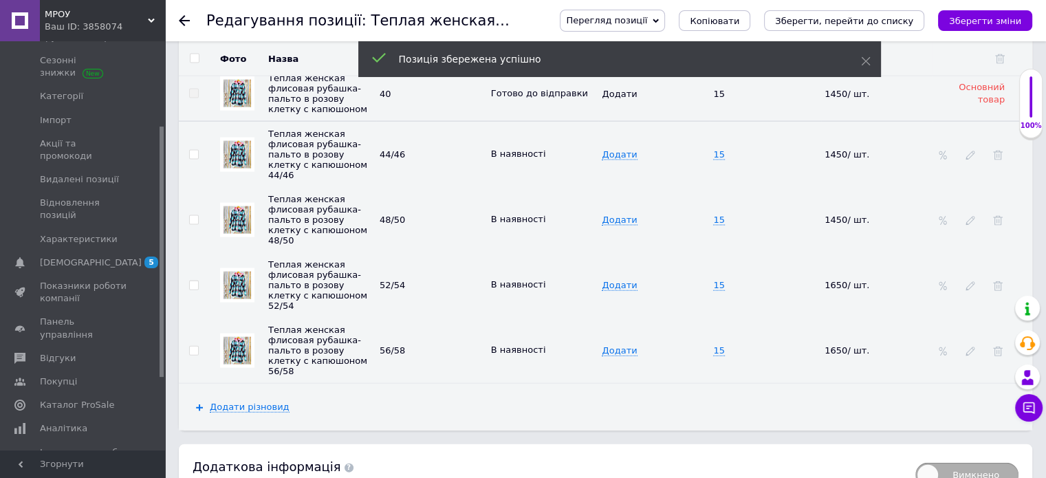
click at [633, 16] on span "Перегляд позиції" at bounding box center [606, 20] width 81 height 10
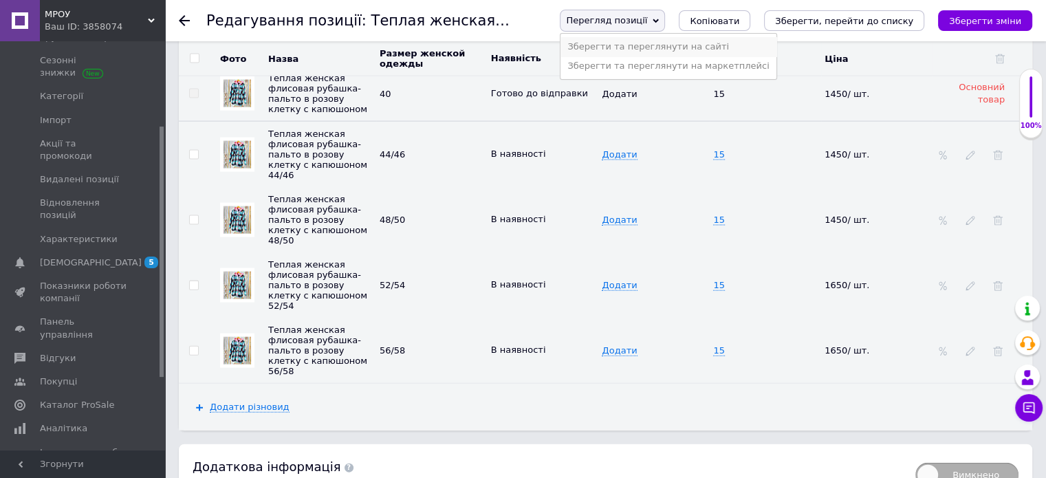
click at [697, 43] on li "Зберегти та переглянути на сайті" at bounding box center [667, 46] width 215 height 19
click at [647, 22] on span "Перегляд позиції" at bounding box center [606, 20] width 81 height 10
click at [705, 61] on li "Зберегти та переглянути на маркетплейсі" at bounding box center [667, 65] width 215 height 19
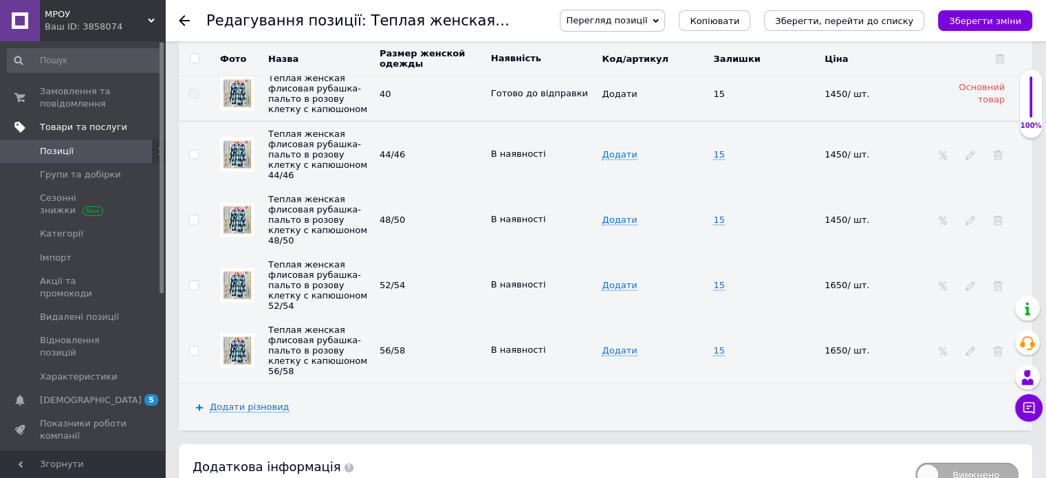
scroll to position [2917, 0]
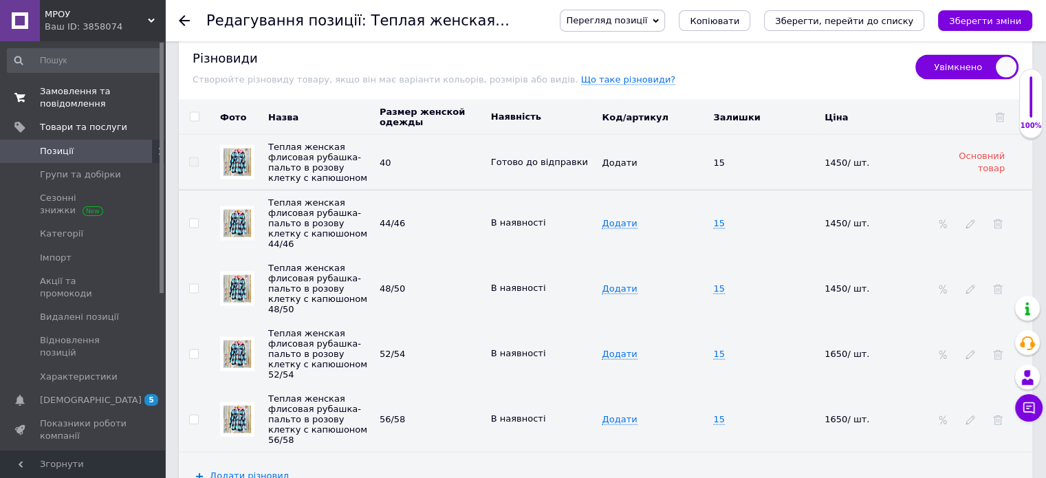
click at [69, 93] on span "Замовлення та повідомлення" at bounding box center [83, 97] width 87 height 25
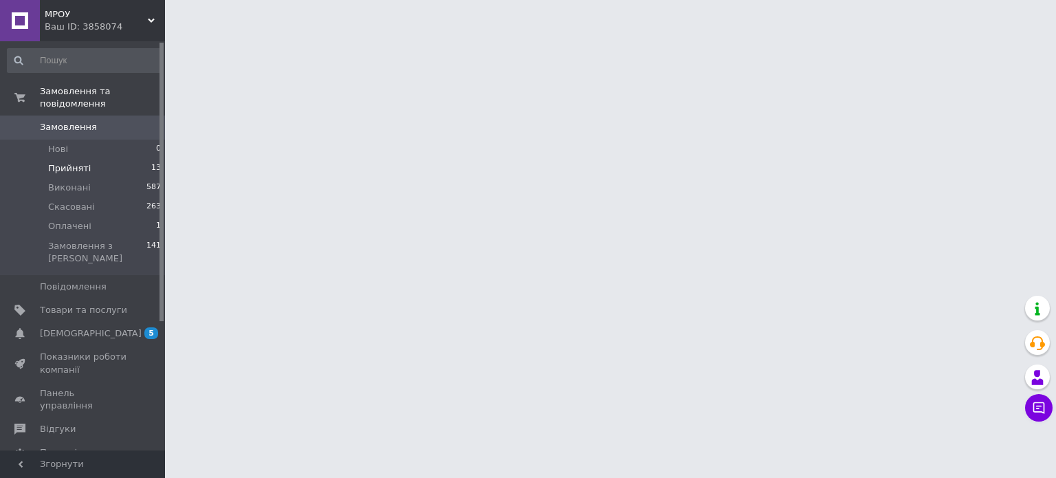
click at [74, 162] on span "Прийняті" at bounding box center [69, 168] width 43 height 12
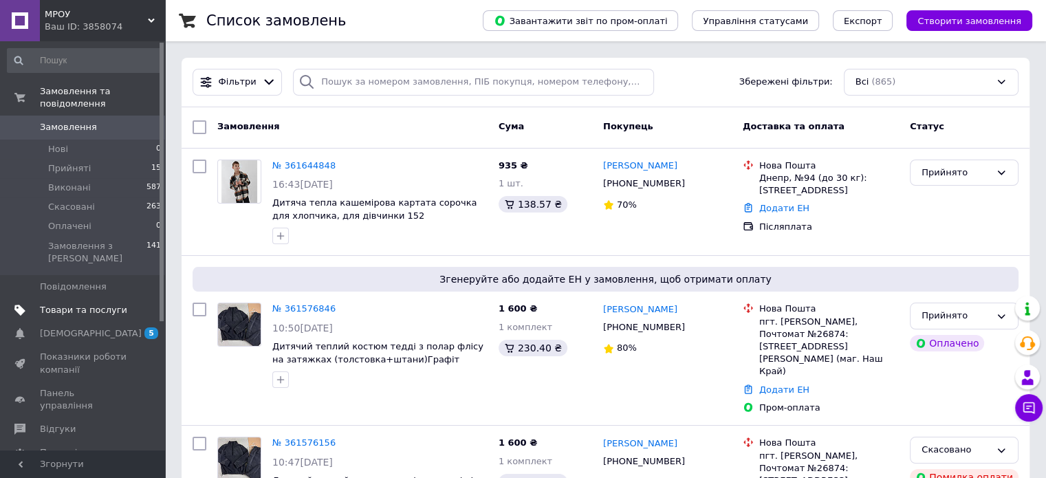
click at [74, 304] on span "Товари та послуги" at bounding box center [83, 310] width 87 height 12
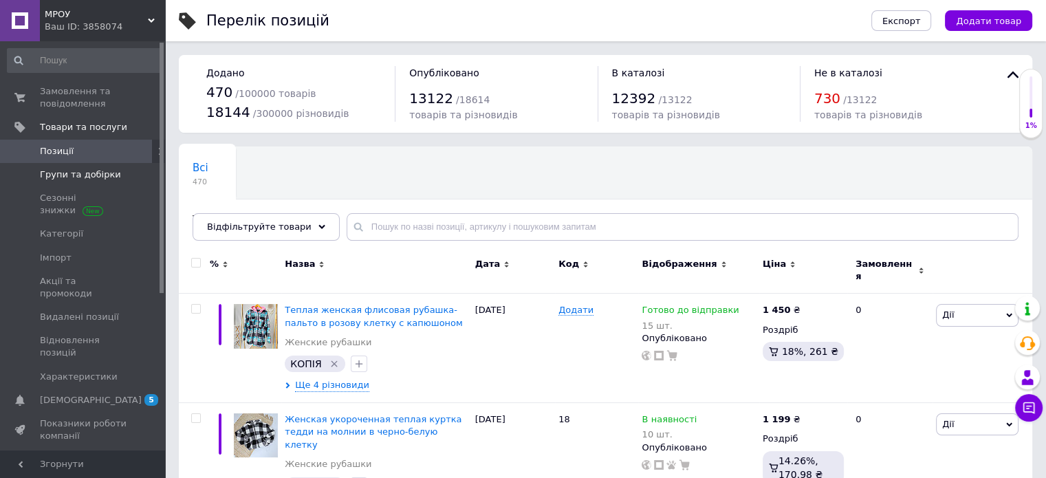
click at [43, 178] on span "Групи та добірки" at bounding box center [80, 174] width 81 height 12
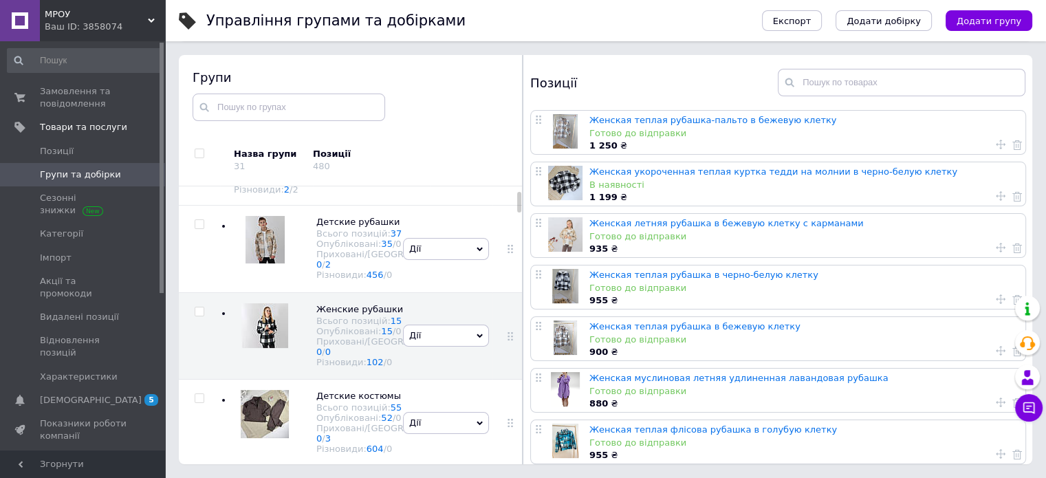
scroll to position [69, 0]
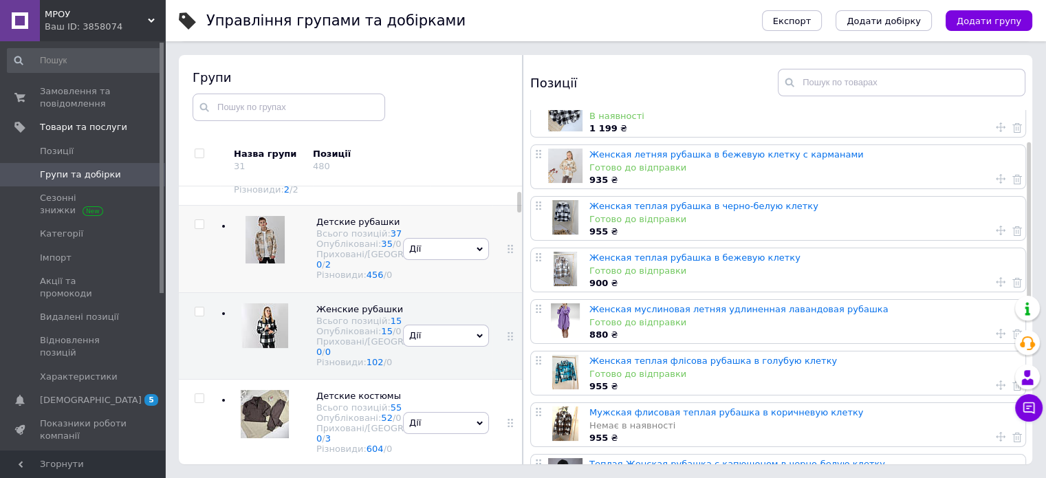
click at [426, 241] on div "[PERSON_NAME] групу Редагувати групу Додати підгрупу Додати товар Видалити групу" at bounding box center [445, 249] width 93 height 87
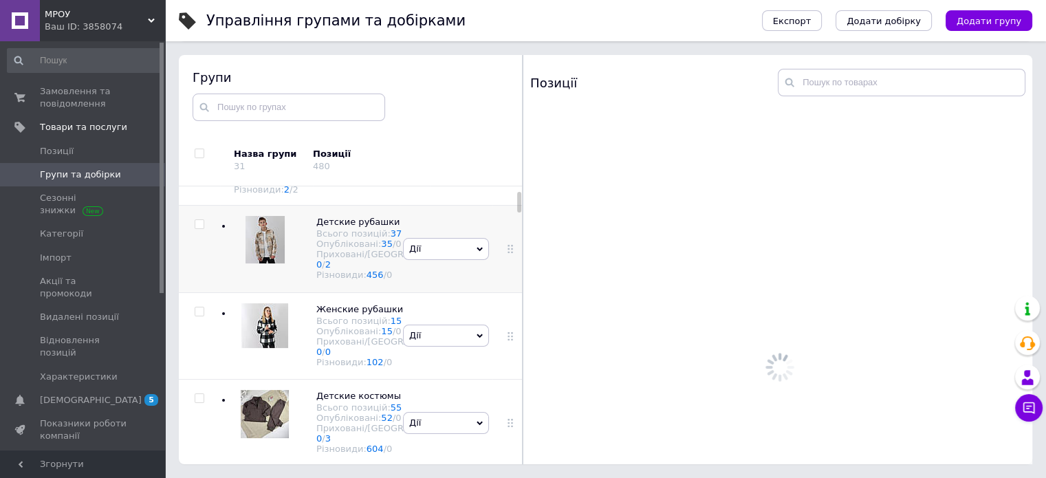
scroll to position [0, 0]
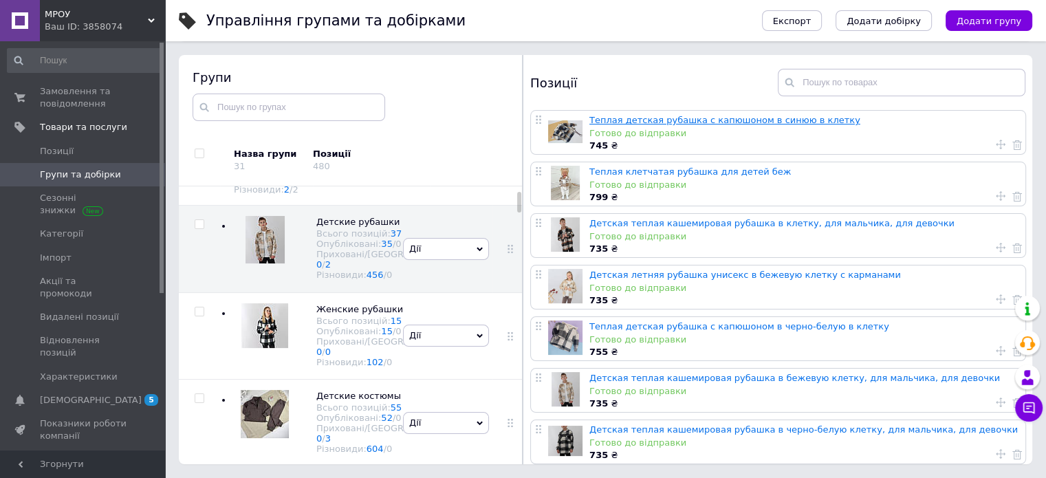
click at [650, 119] on link "Теплая детская рубашка с капюшоном в синюю в клетку" at bounding box center [724, 120] width 271 height 10
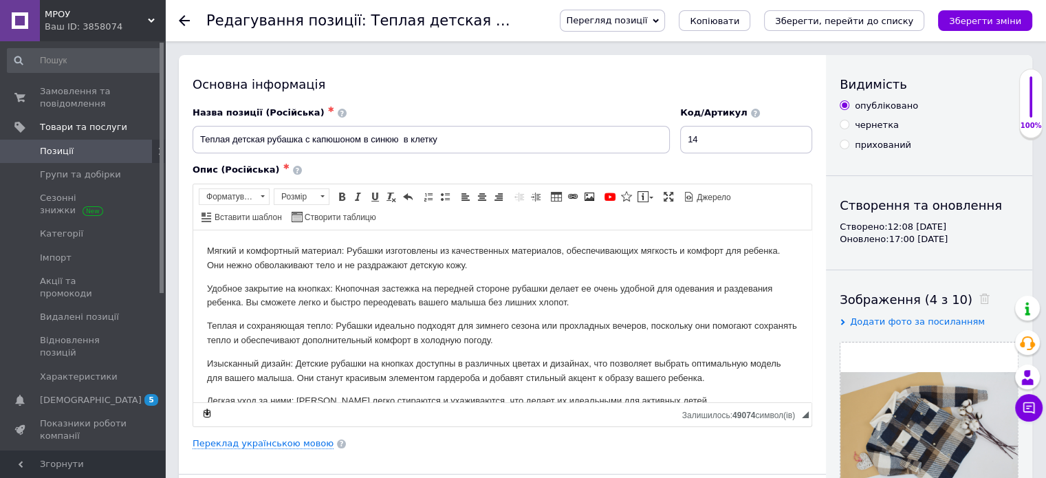
click at [645, 17] on span "Перегляд позиції" at bounding box center [606, 20] width 81 height 10
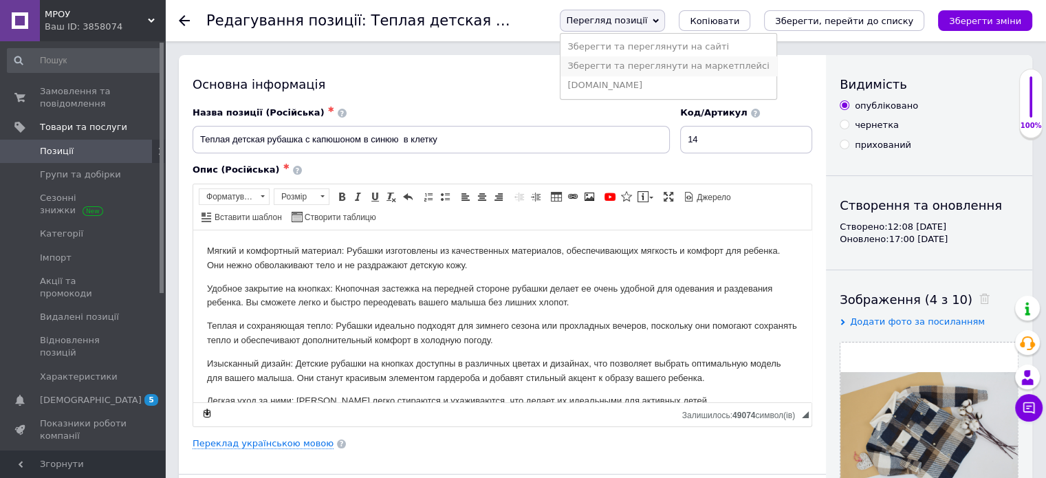
click at [668, 72] on li "Зберегти та переглянути на маркетплейсі" at bounding box center [667, 65] width 215 height 19
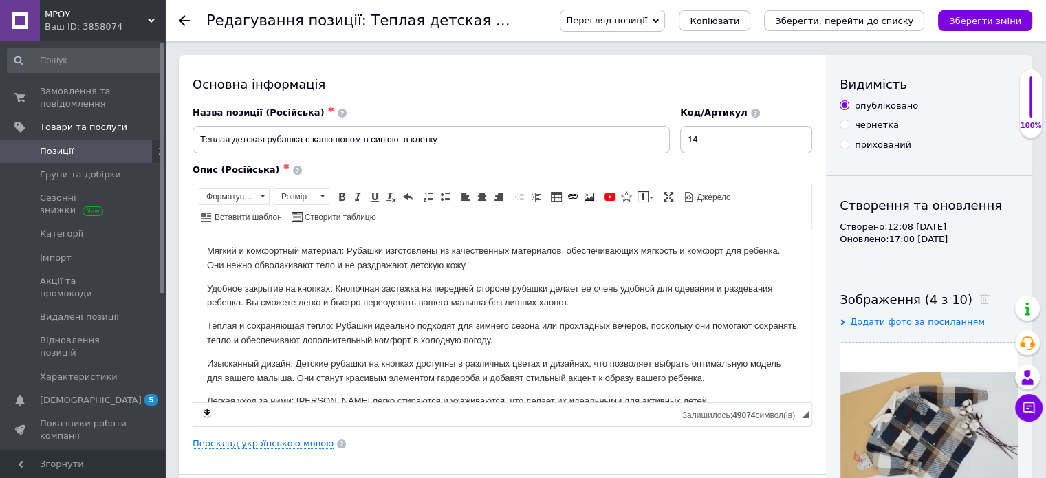
click at [665, 27] on span "Перегляд позиції" at bounding box center [612, 21] width 105 height 22
click at [704, 43] on li "Зберегти та переглянути на сайті" at bounding box center [667, 46] width 215 height 19
